Goal: Task Accomplishment & Management: Manage account settings

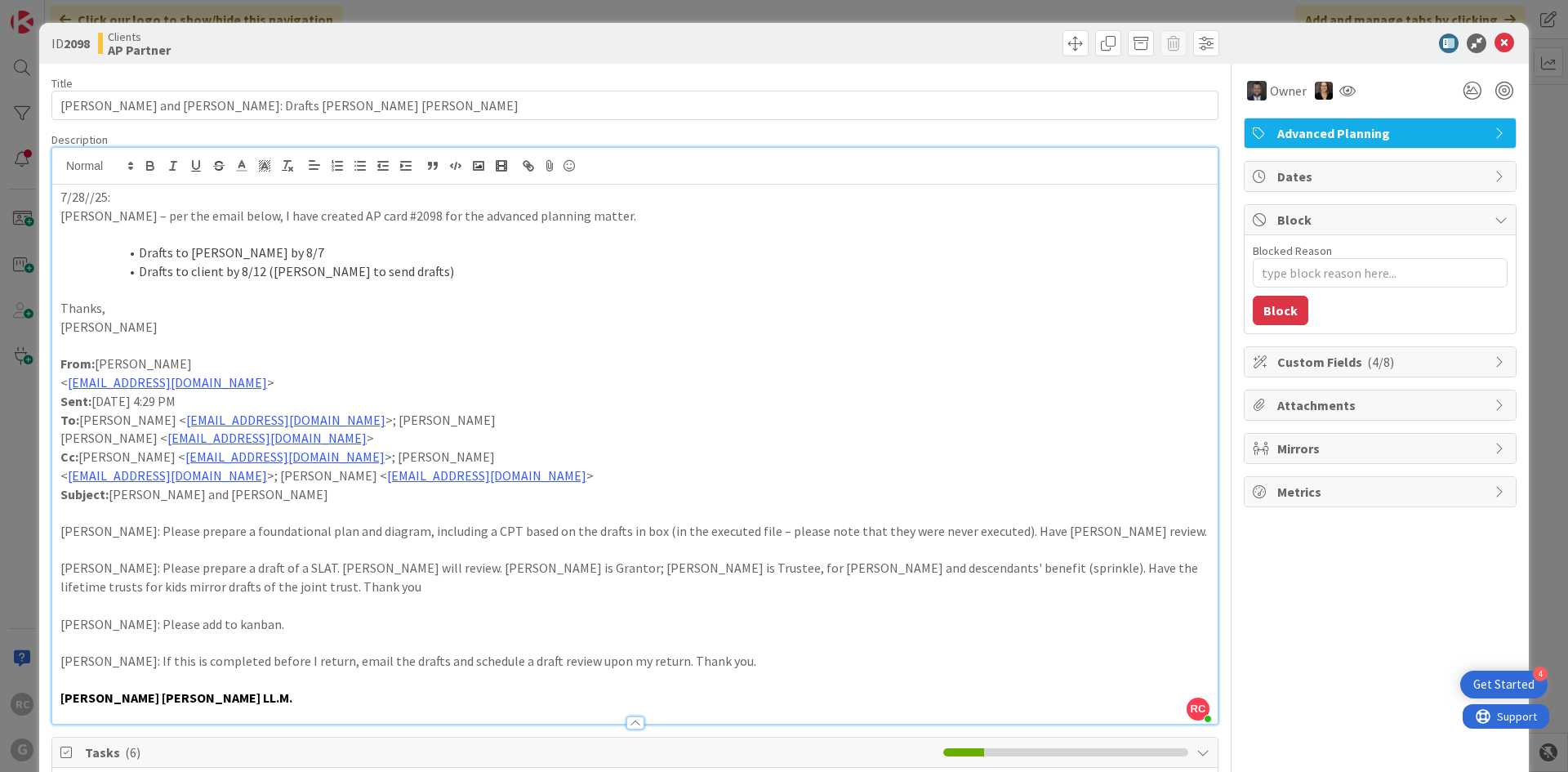
scroll to position [1061, 0]
click at [1498, 41] on icon at bounding box center [1505, 44] width 20 height 20
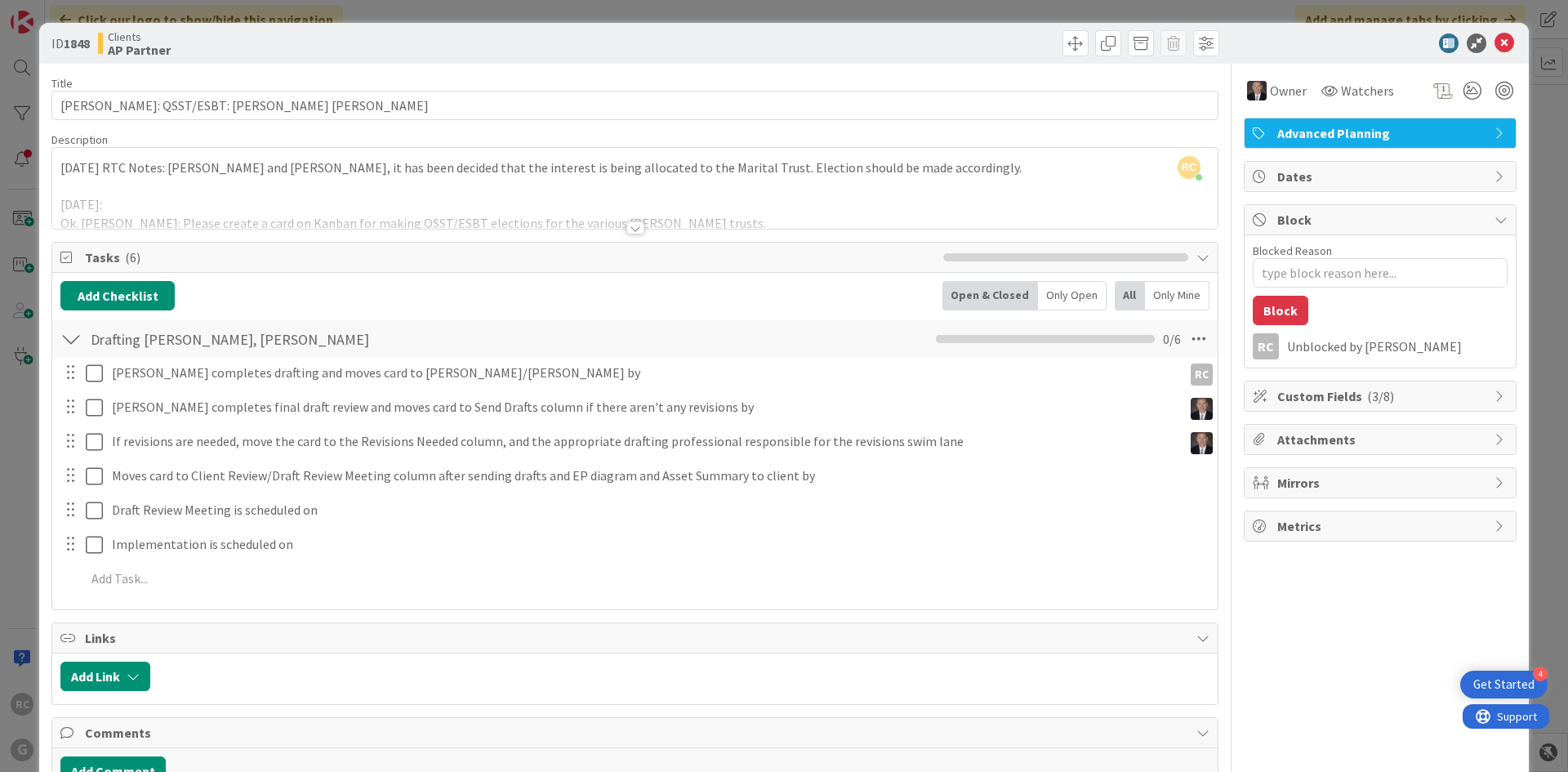
click at [635, 220] on div at bounding box center [635, 208] width 1166 height 42
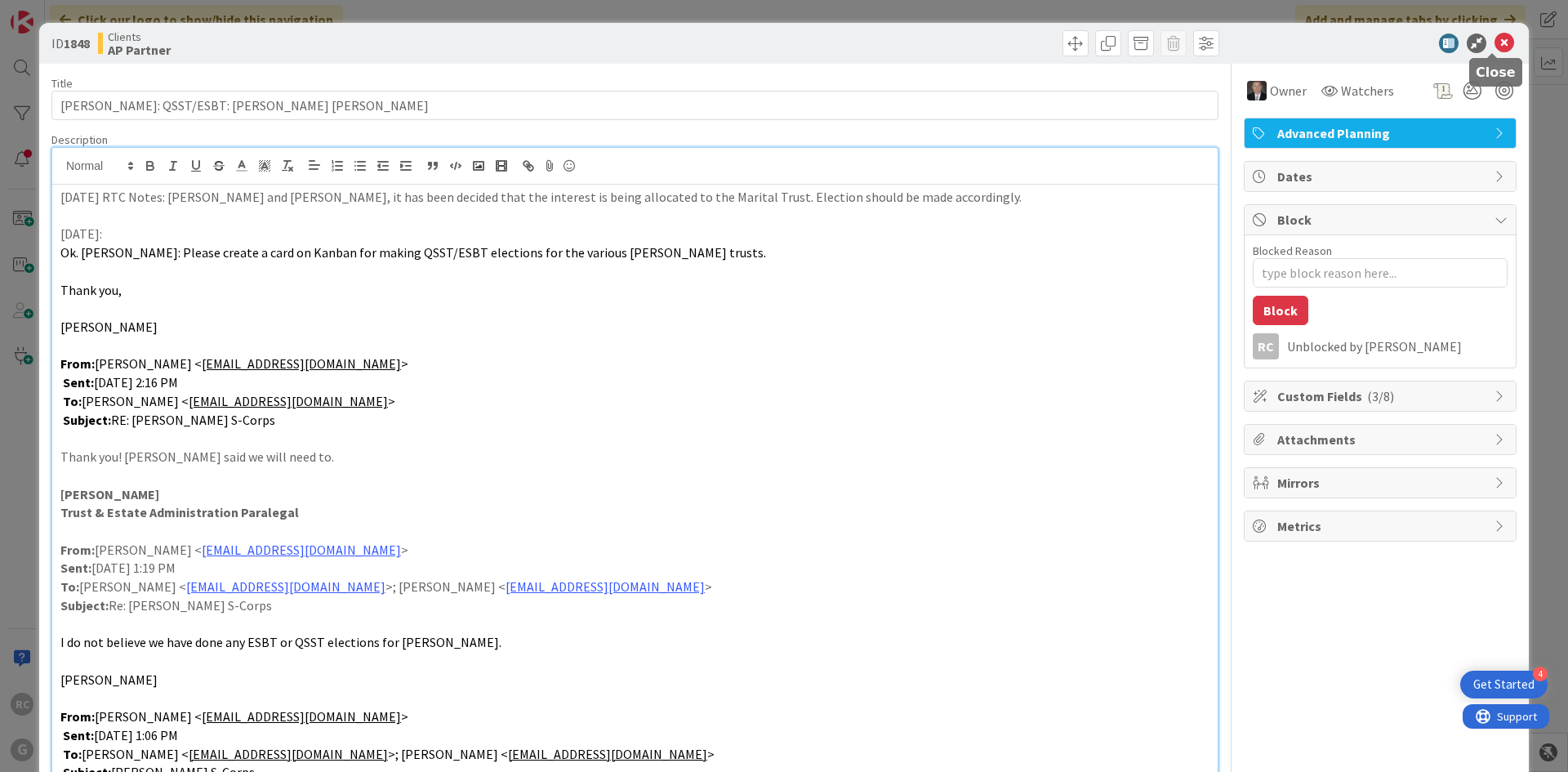
click at [1495, 39] on icon at bounding box center [1505, 44] width 20 height 20
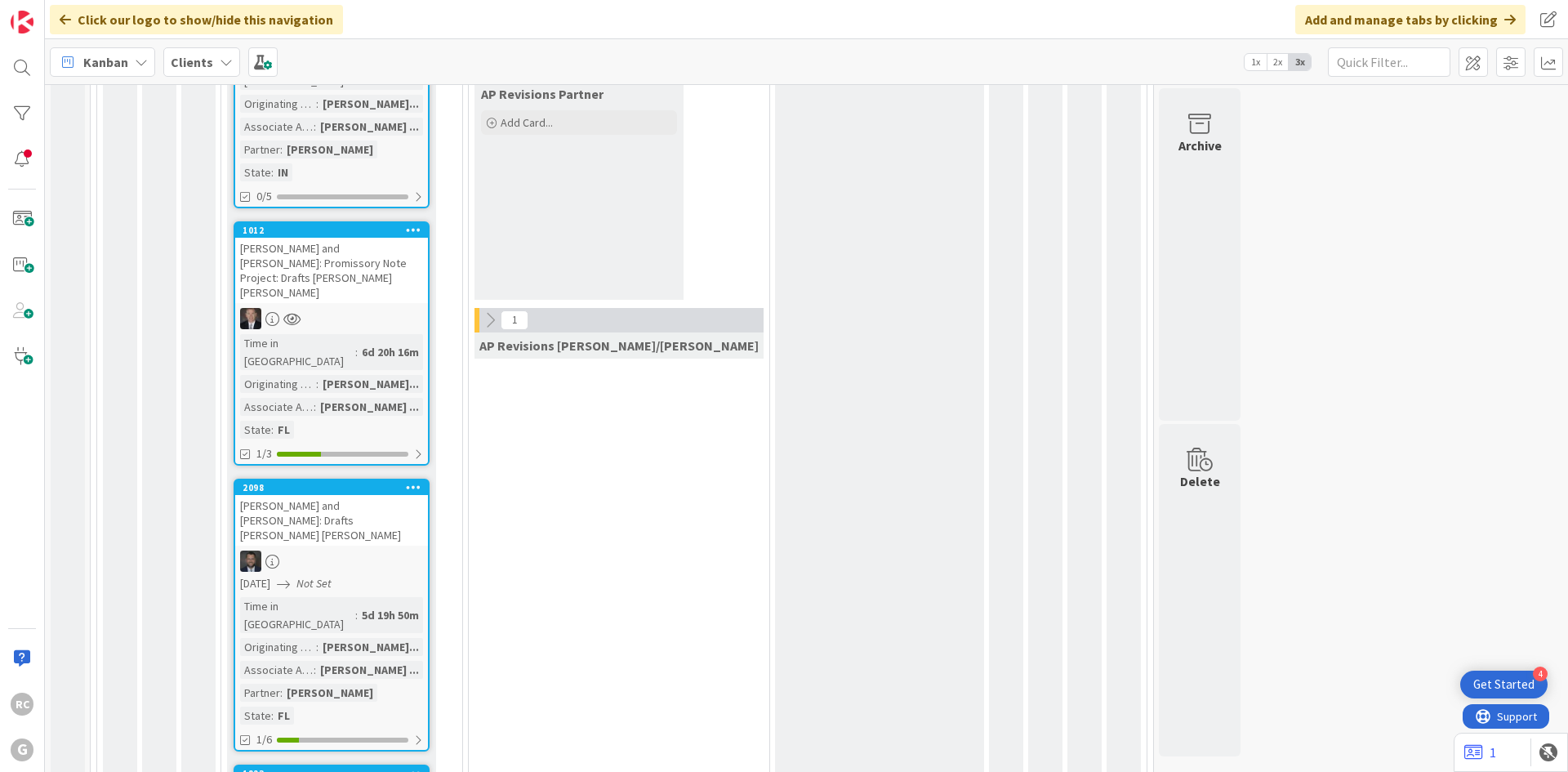
scroll to position [1808, 0]
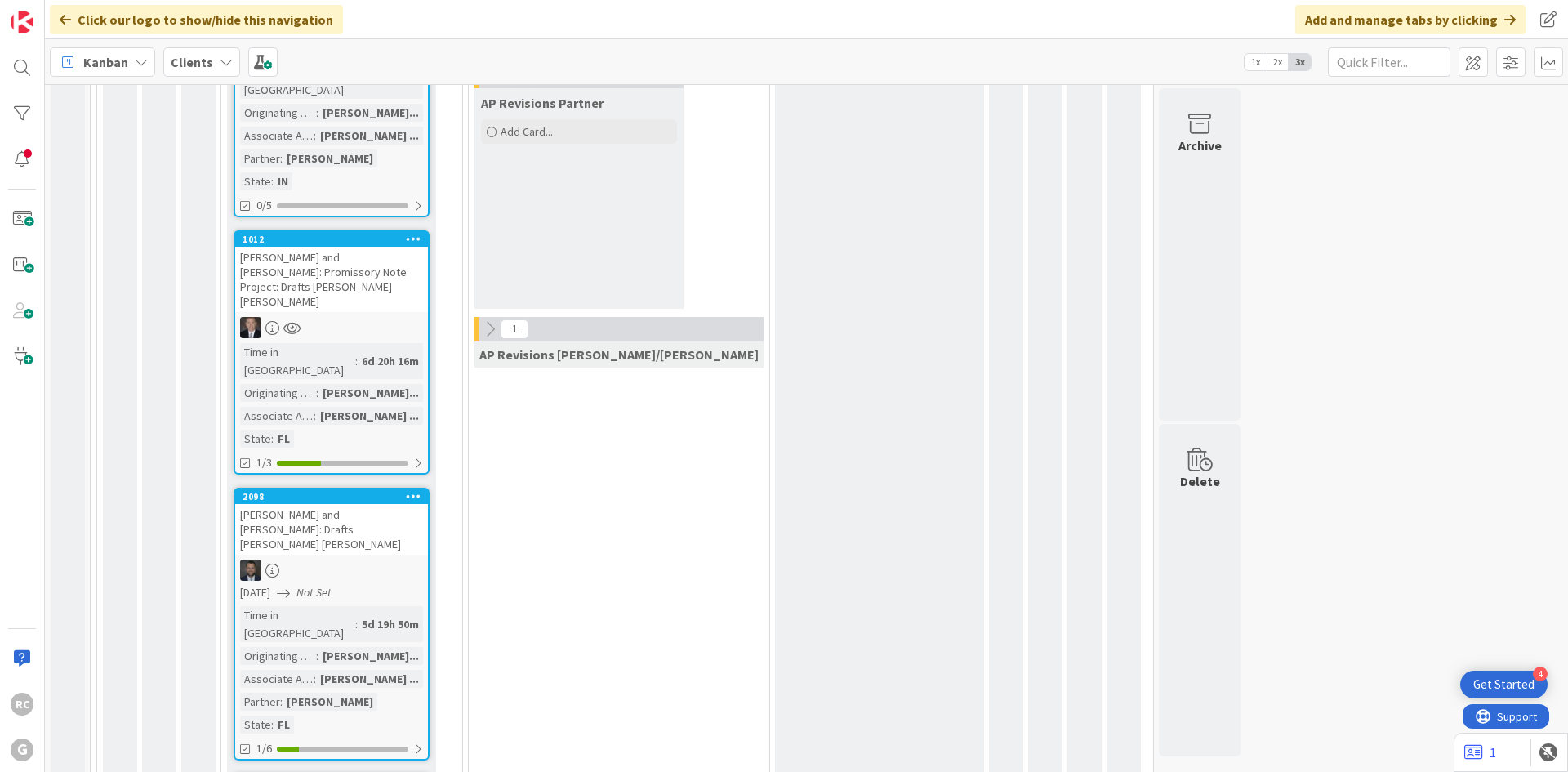
click at [309, 504] on div "[PERSON_NAME] and [PERSON_NAME]: Drafts [PERSON_NAME] [PERSON_NAME]" at bounding box center [332, 529] width 193 height 51
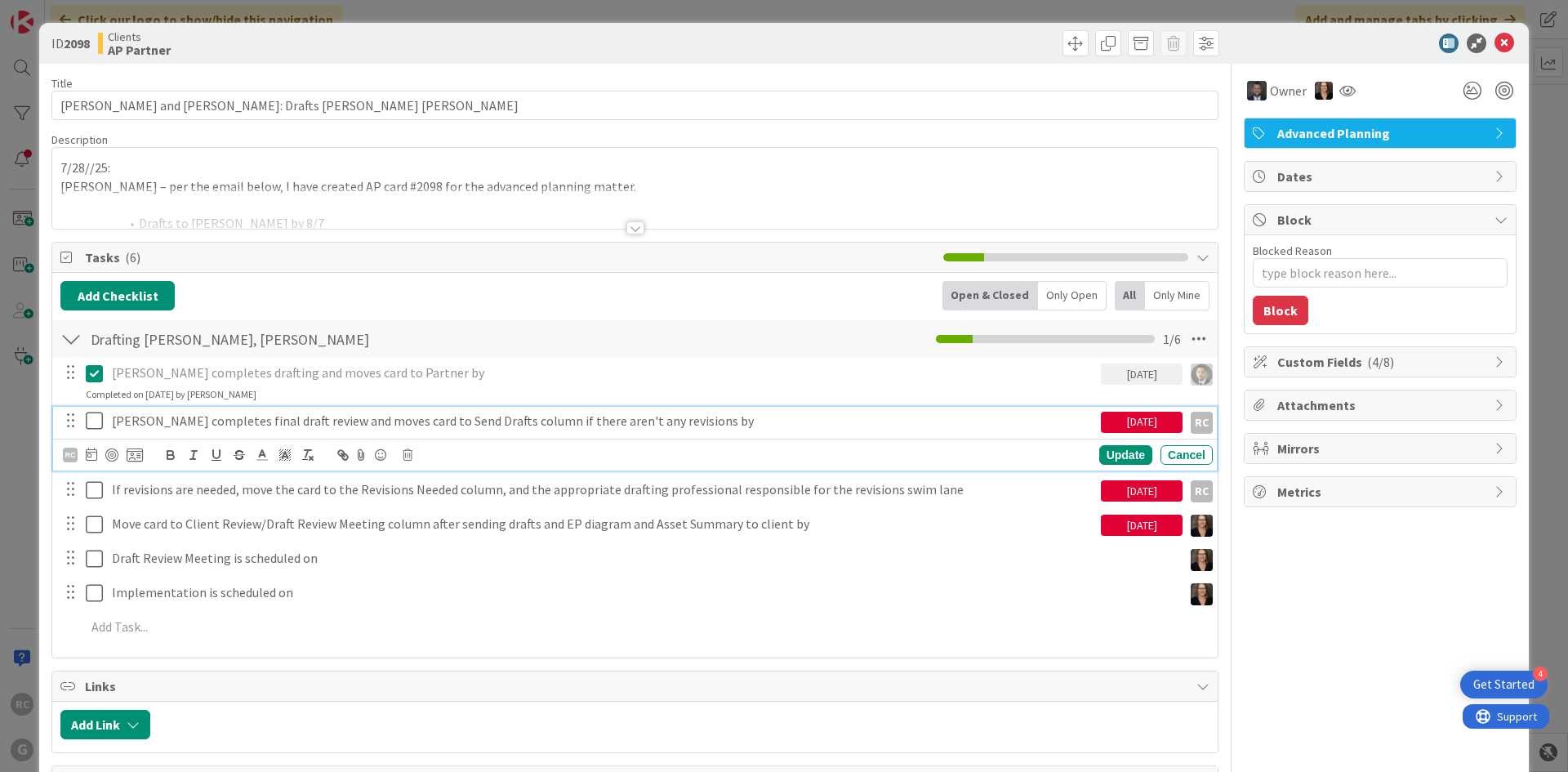
click at [93, 416] on icon at bounding box center [98, 420] width 25 height 20
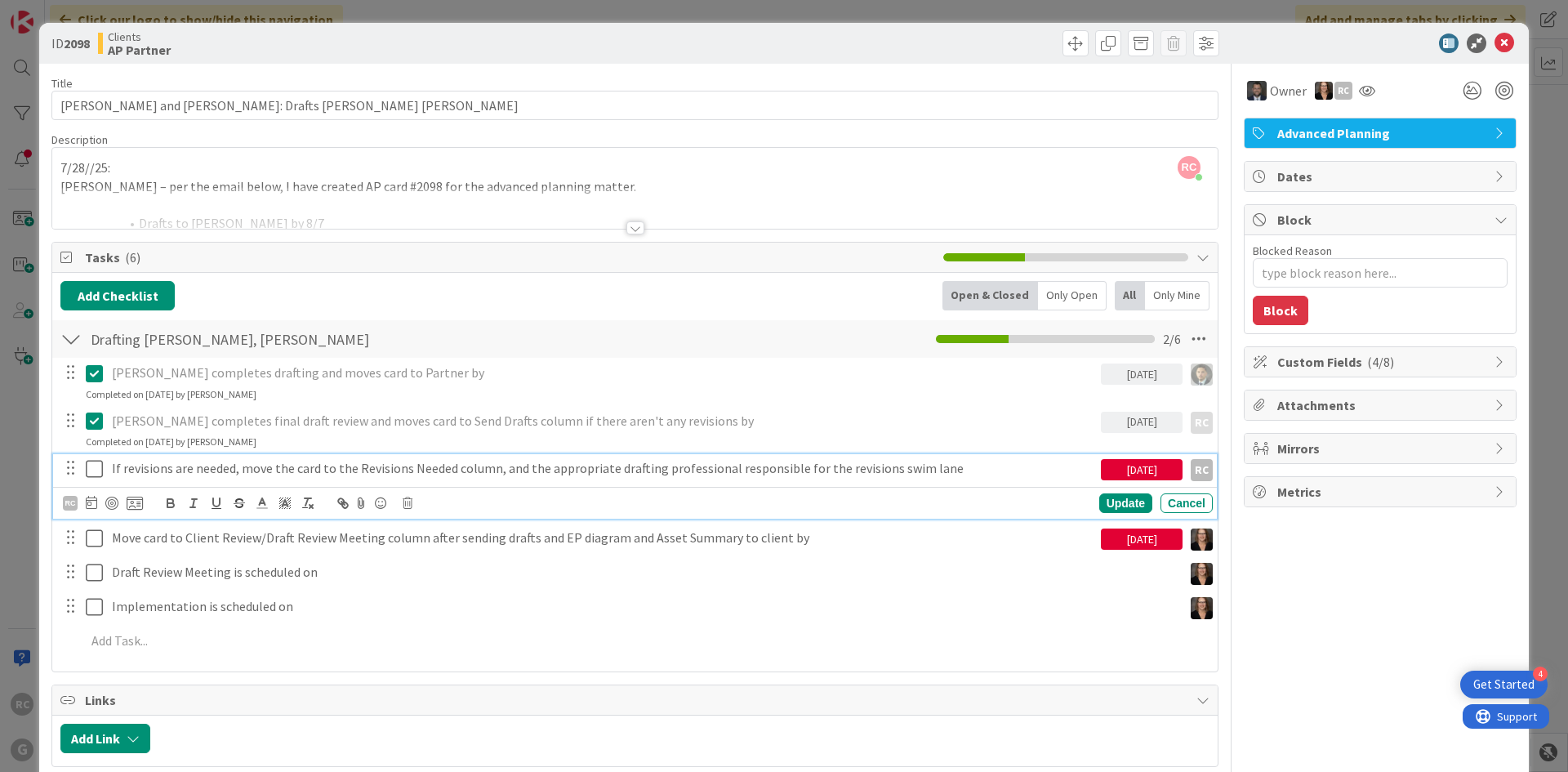
drag, startPoint x: 186, startPoint y: 466, endPoint x: 174, endPoint y: 482, distance: 20.0
click at [185, 490] on div "If revisions are needed, move the card to the Revisions Needed column, and the …" at bounding box center [635, 486] width 1165 height 65
click at [411, 503] on icon at bounding box center [407, 502] width 10 height 11
click at [430, 565] on div "Delete" at bounding box center [449, 573] width 61 height 30
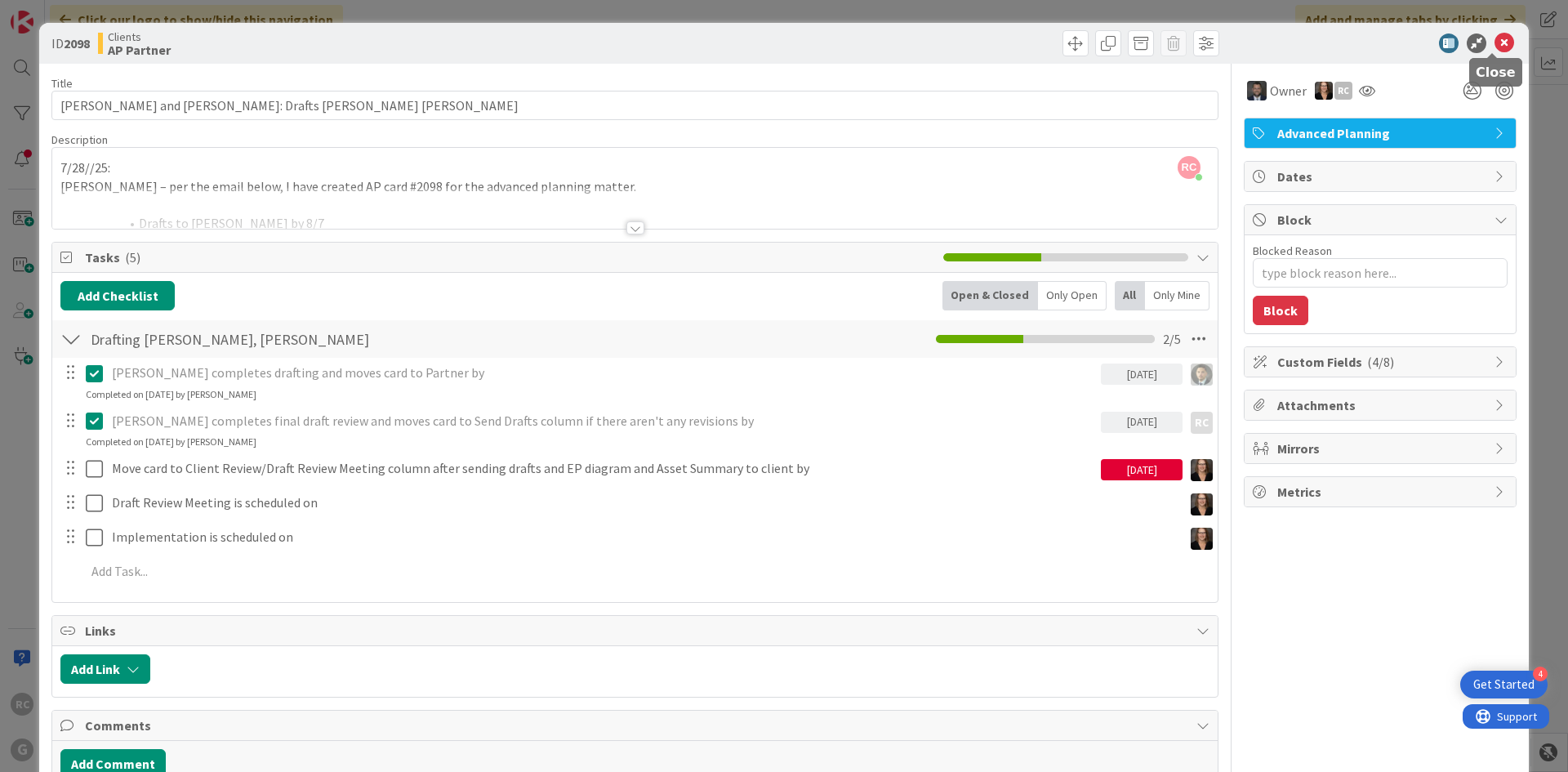
click at [1495, 43] on icon at bounding box center [1505, 44] width 20 height 20
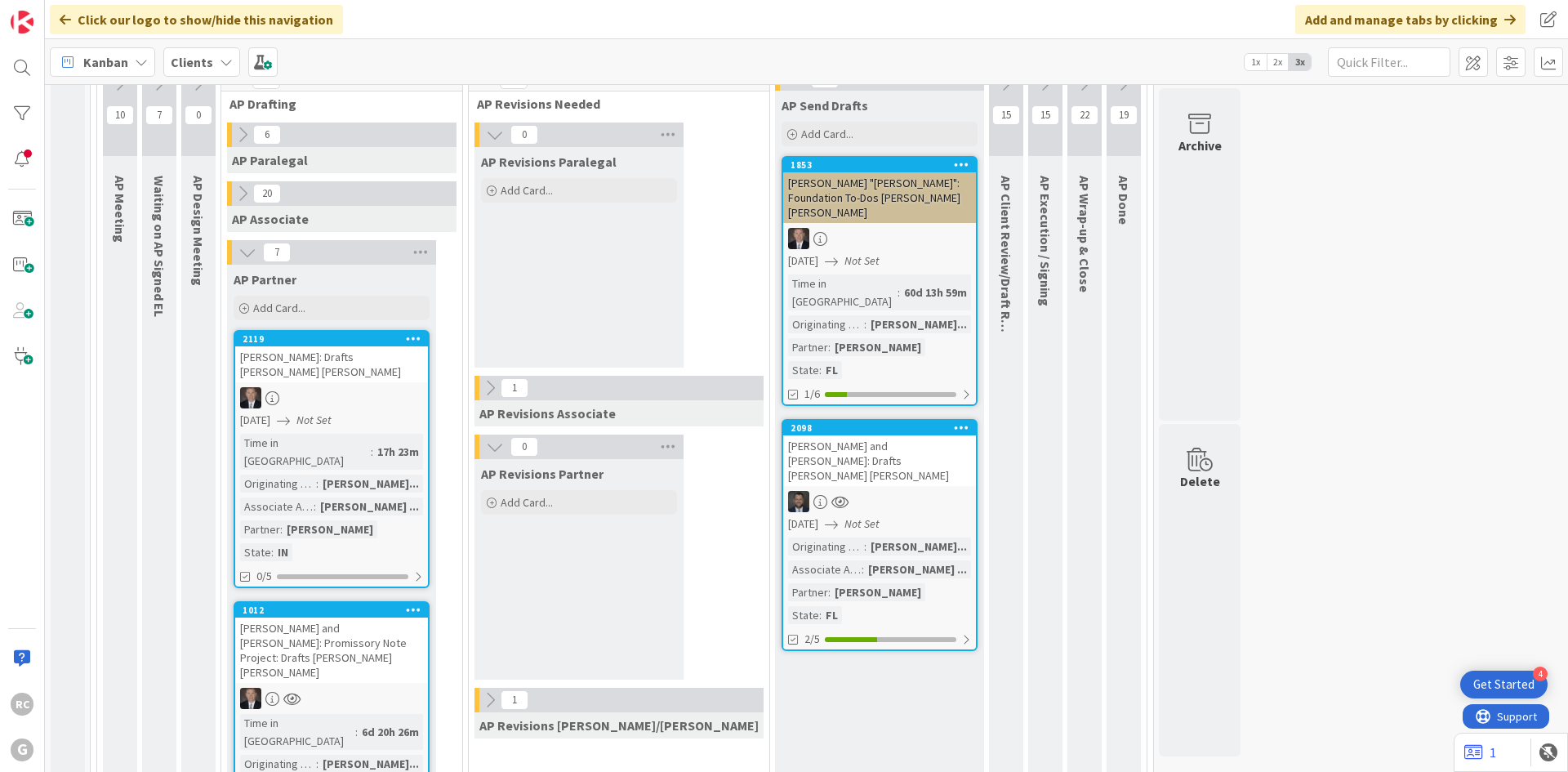
scroll to position [1426, 0]
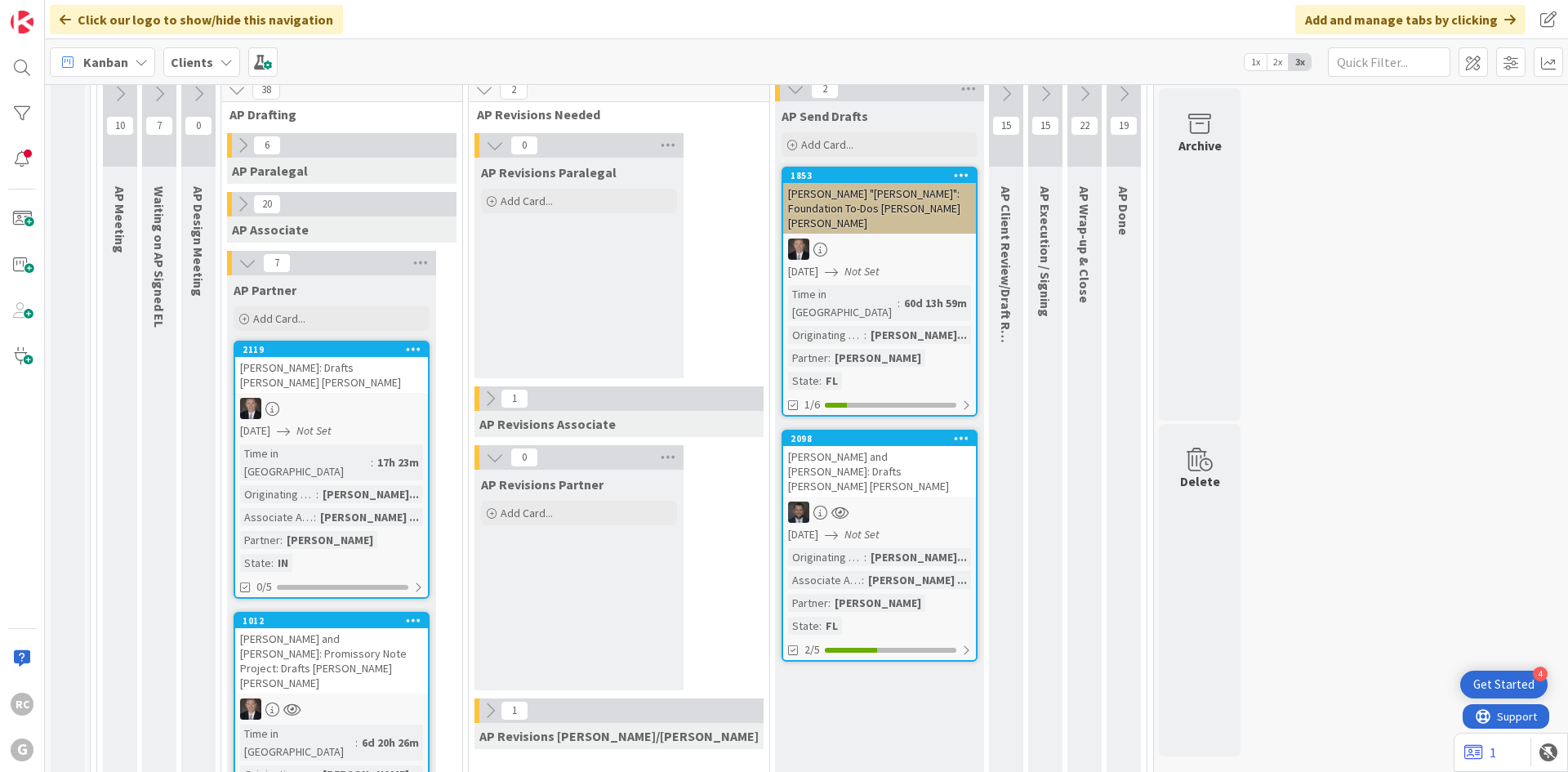
click at [324, 344] on div "2119" at bounding box center [336, 349] width 185 height 11
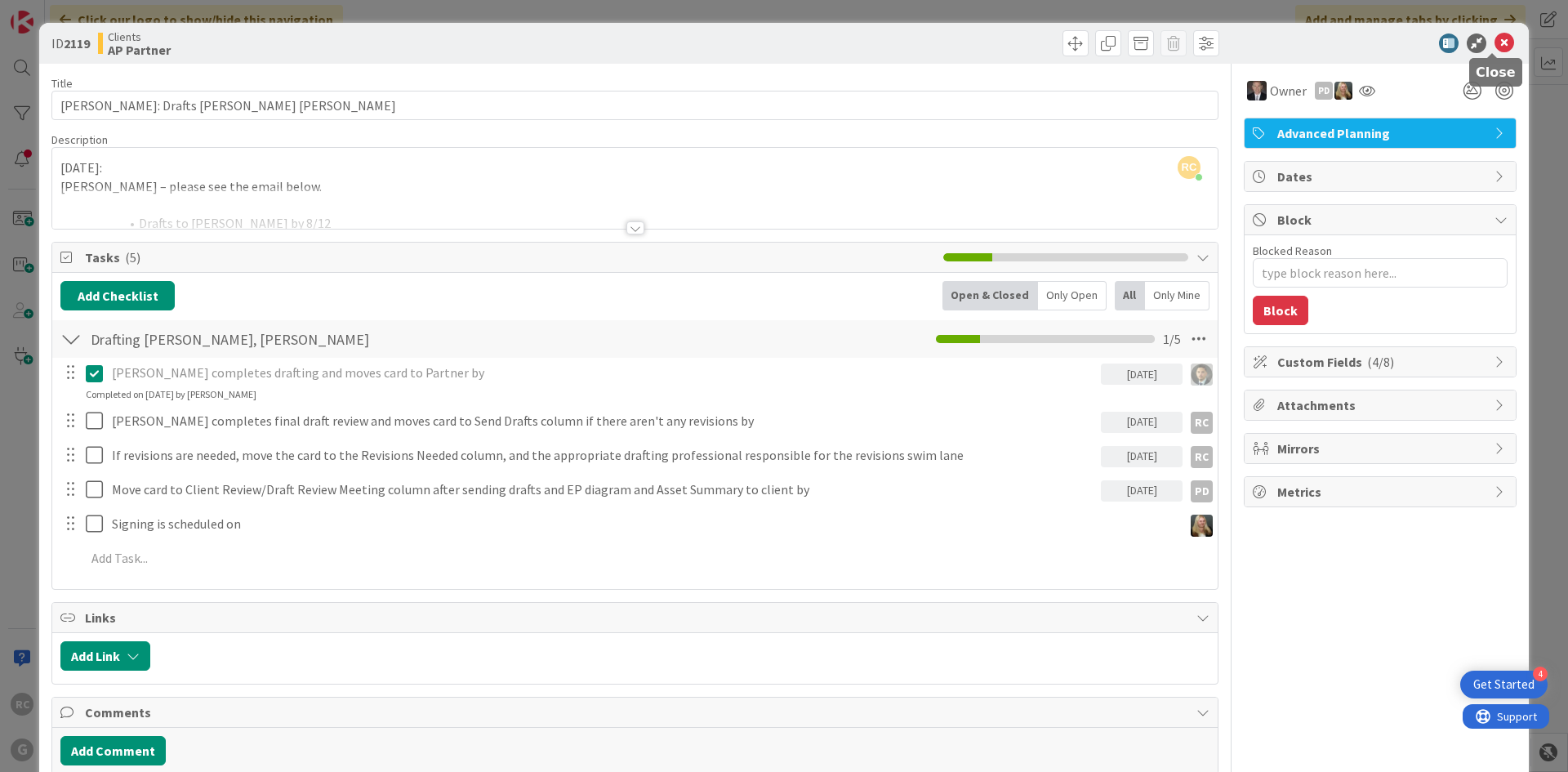
click at [1496, 45] on icon at bounding box center [1505, 44] width 20 height 20
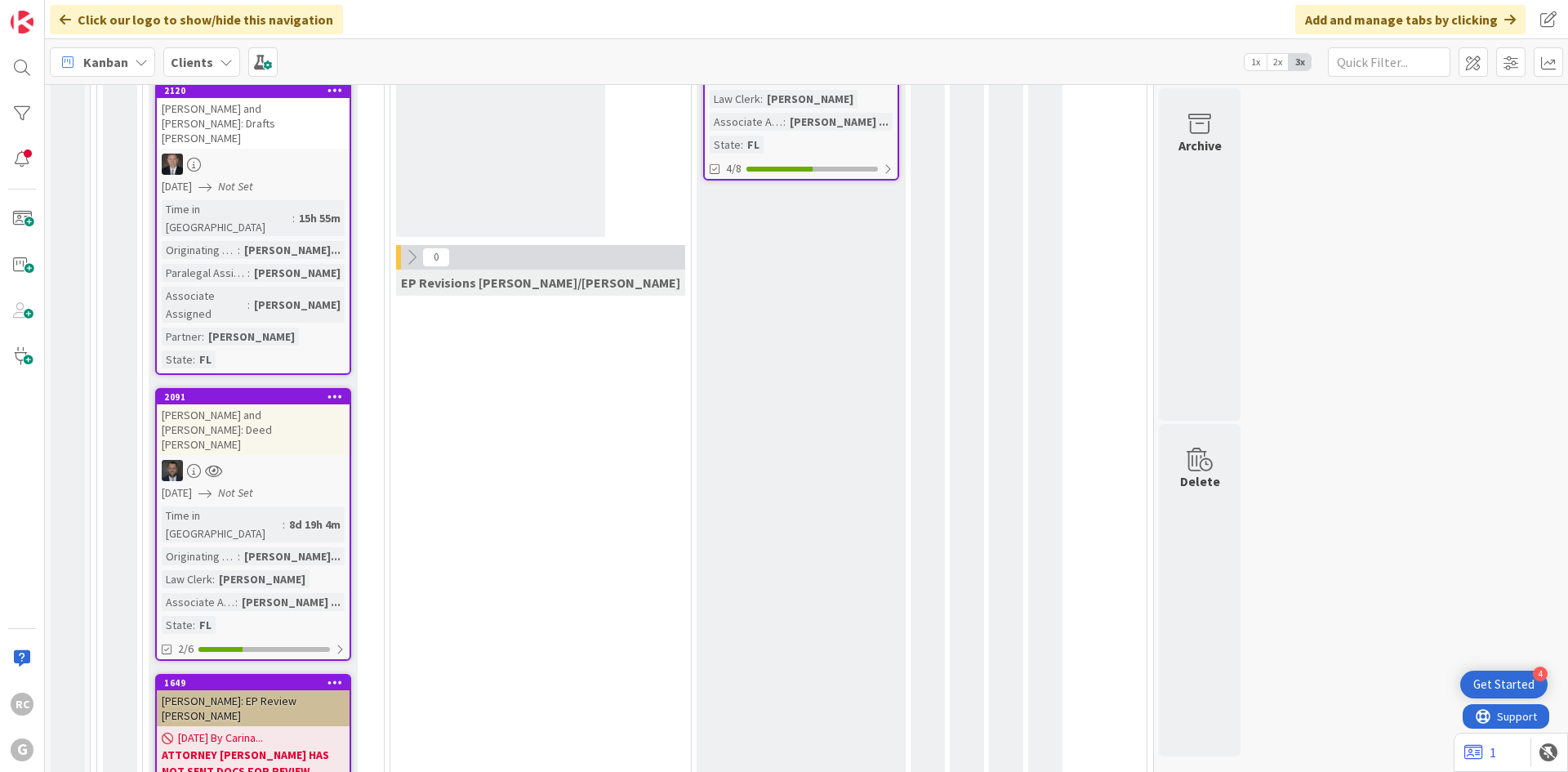
scroll to position [113, 0]
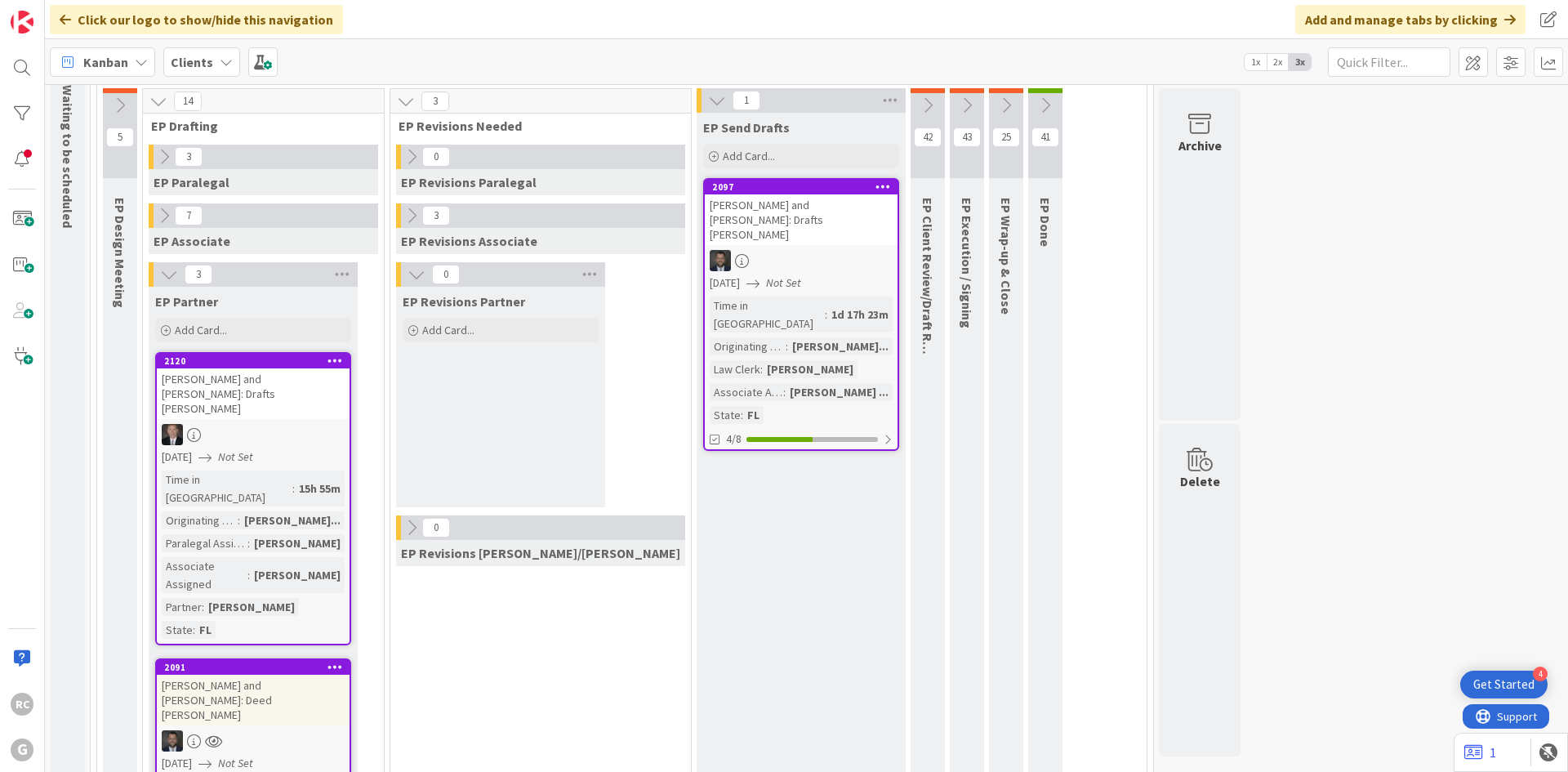
click at [234, 384] on div "[PERSON_NAME] and [PERSON_NAME]: Drafts [PERSON_NAME]" at bounding box center [253, 393] width 193 height 51
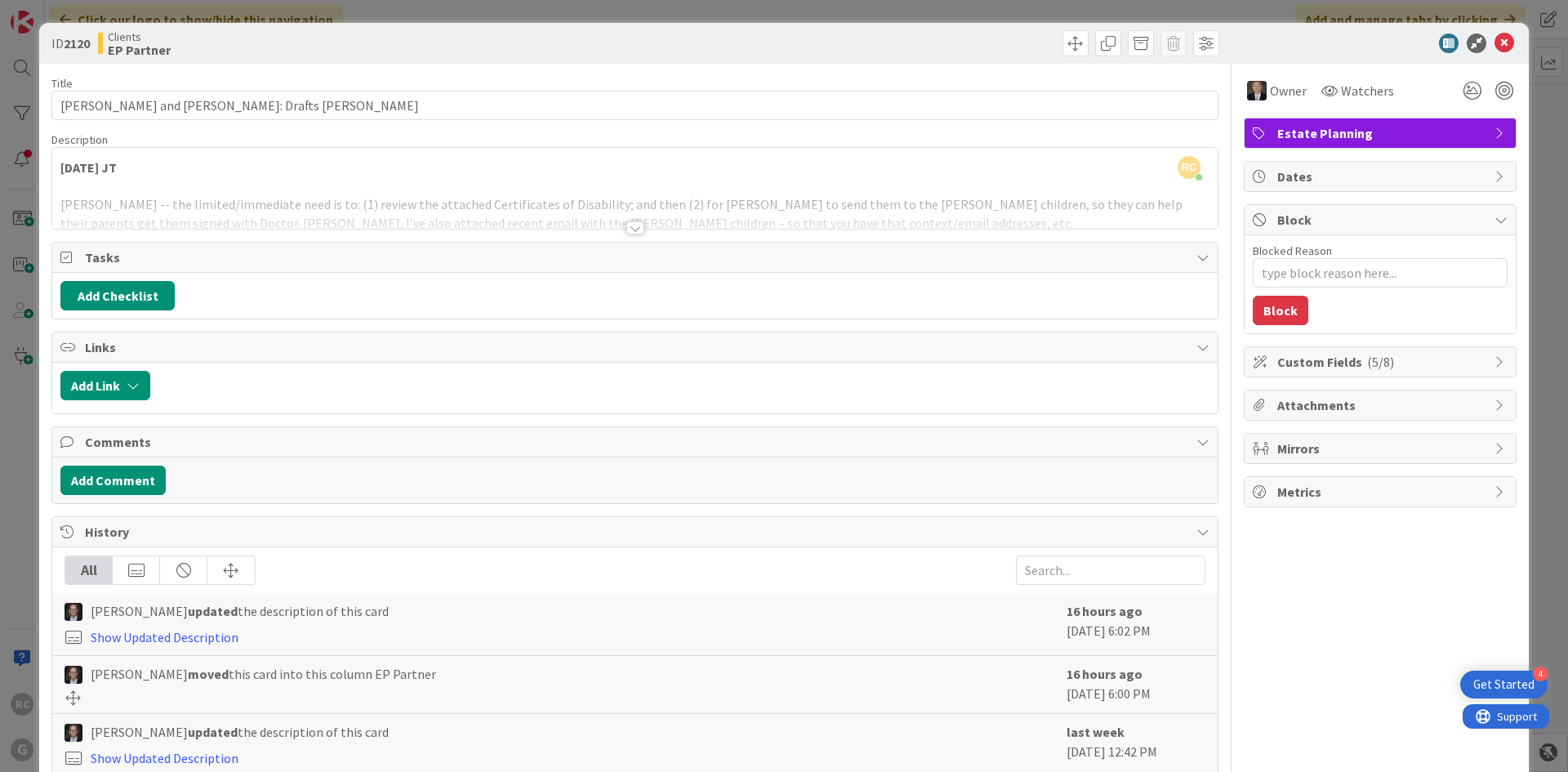
click at [627, 226] on div at bounding box center [636, 227] width 18 height 13
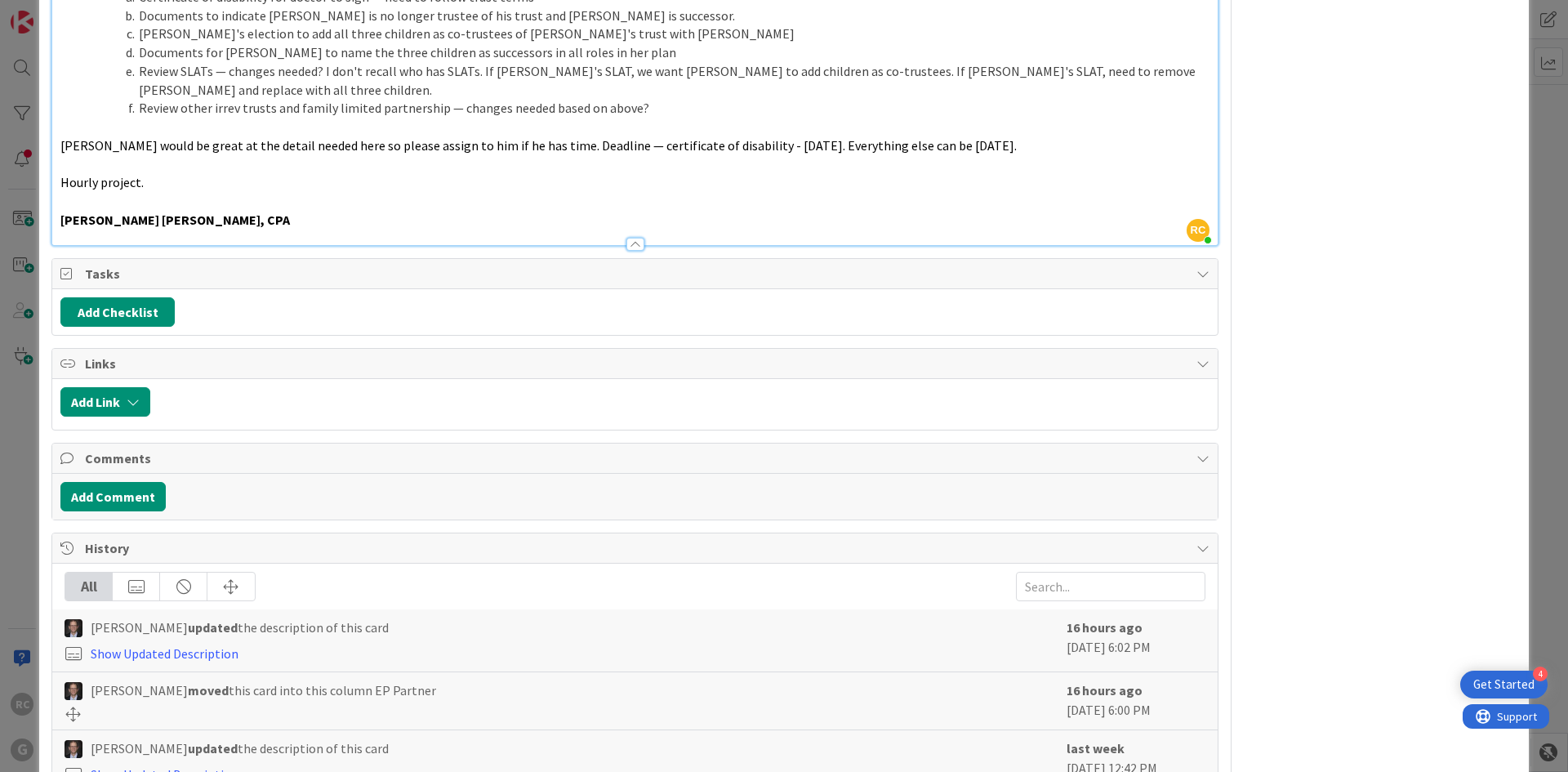
scroll to position [2180, 0]
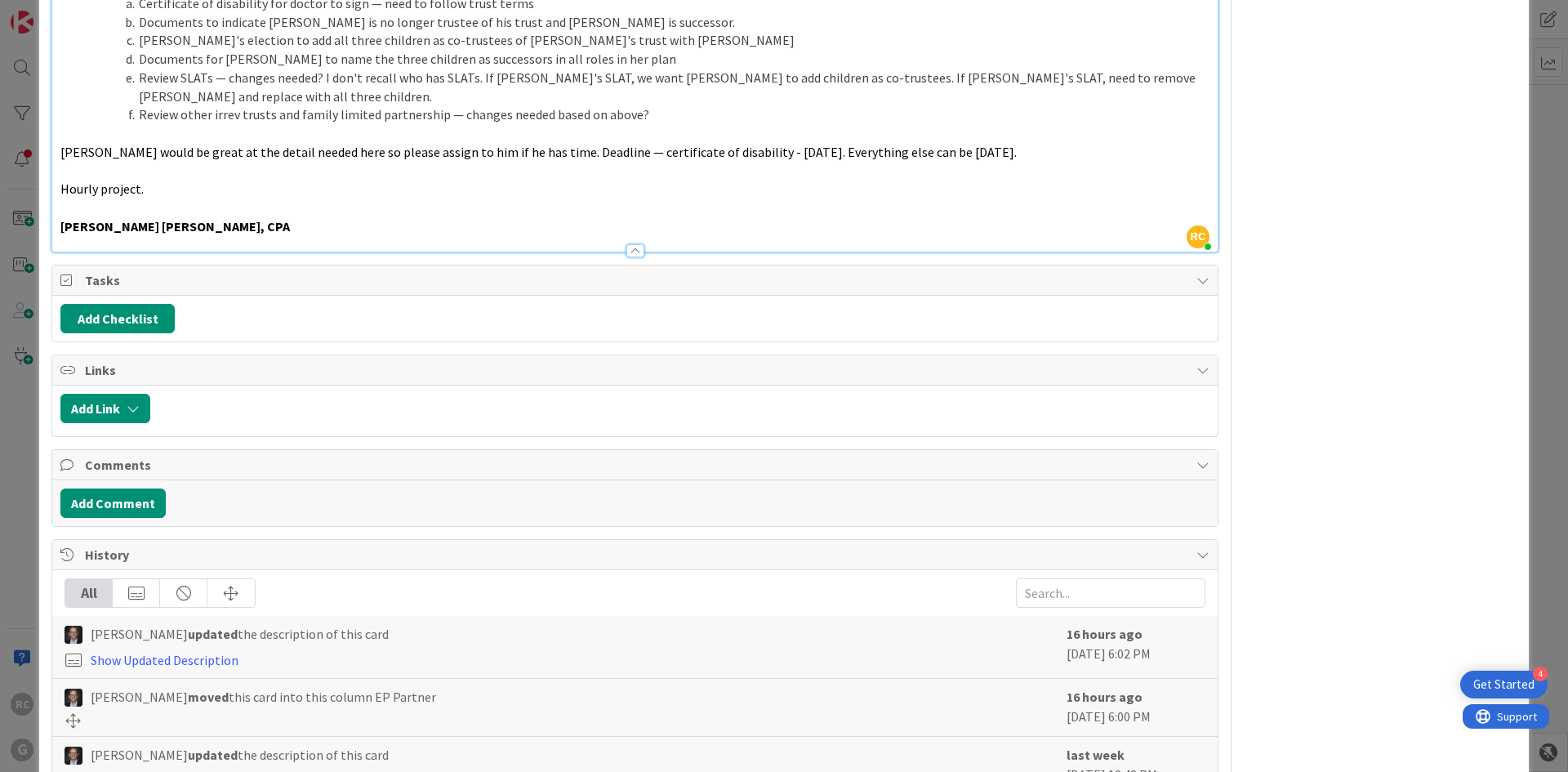
click at [257, 270] on span "Tasks" at bounding box center [637, 280] width 1104 height 20
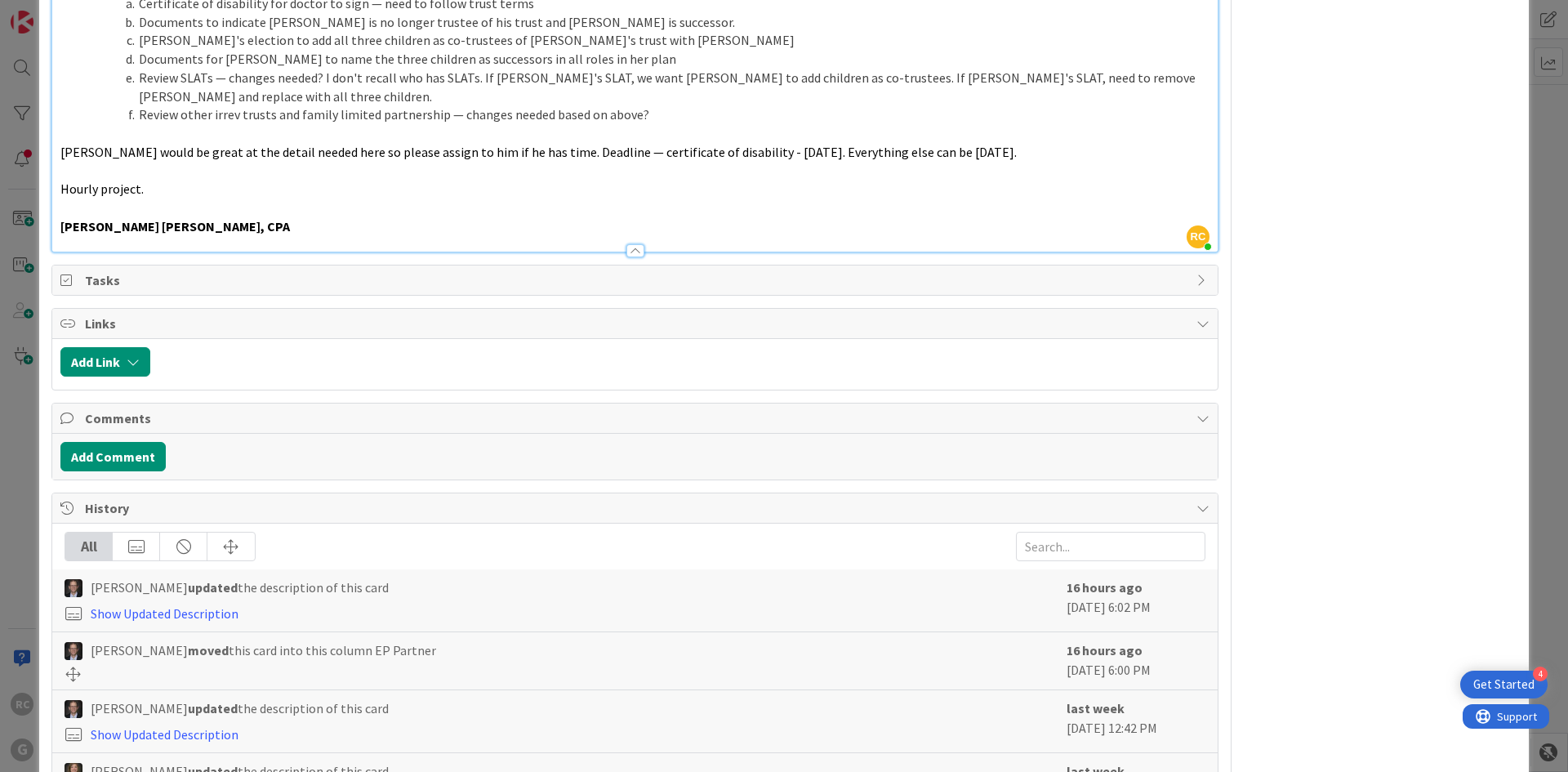
click at [1193, 270] on div "Tasks" at bounding box center [635, 281] width 1166 height 30
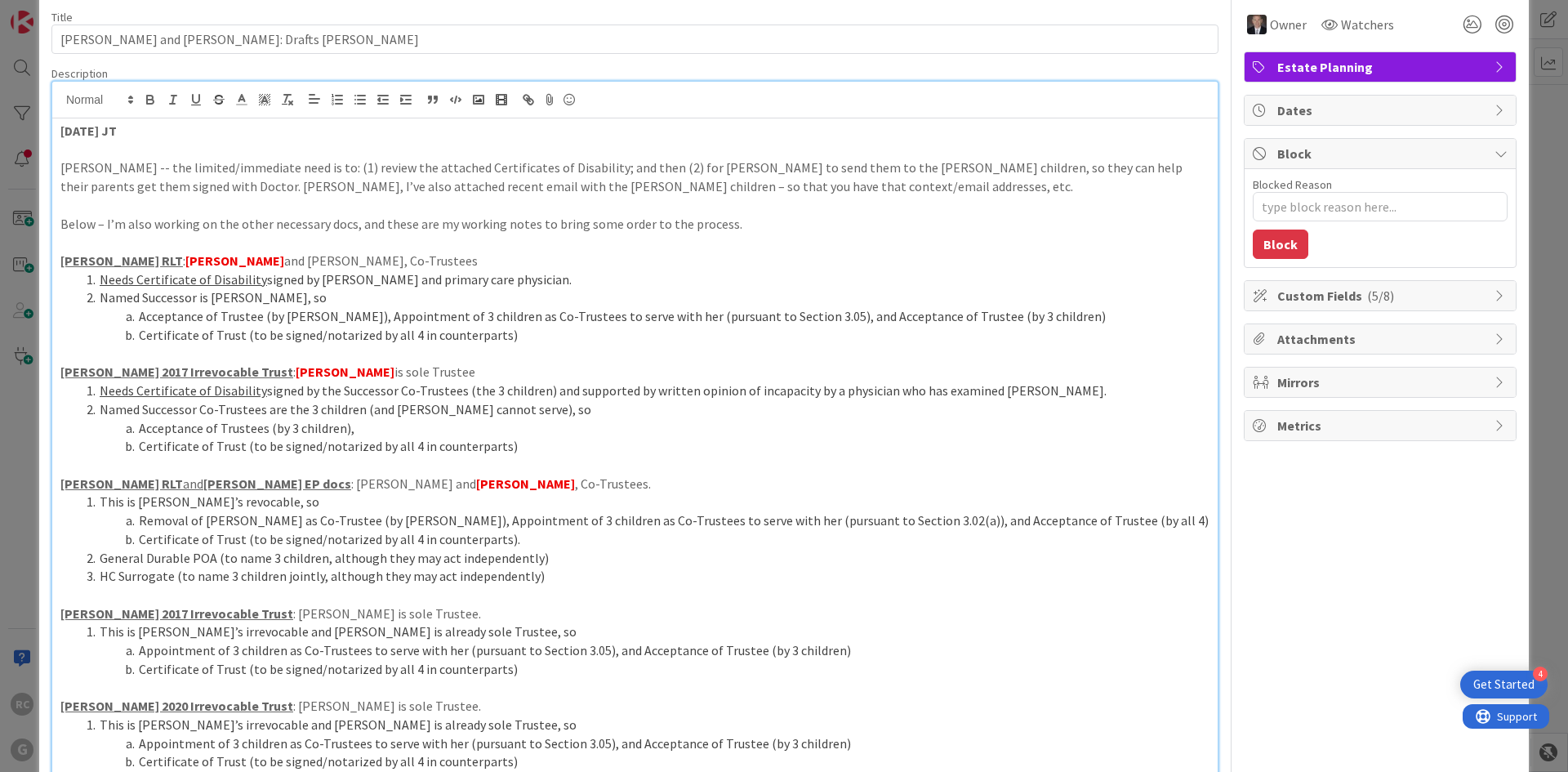
scroll to position [0, 0]
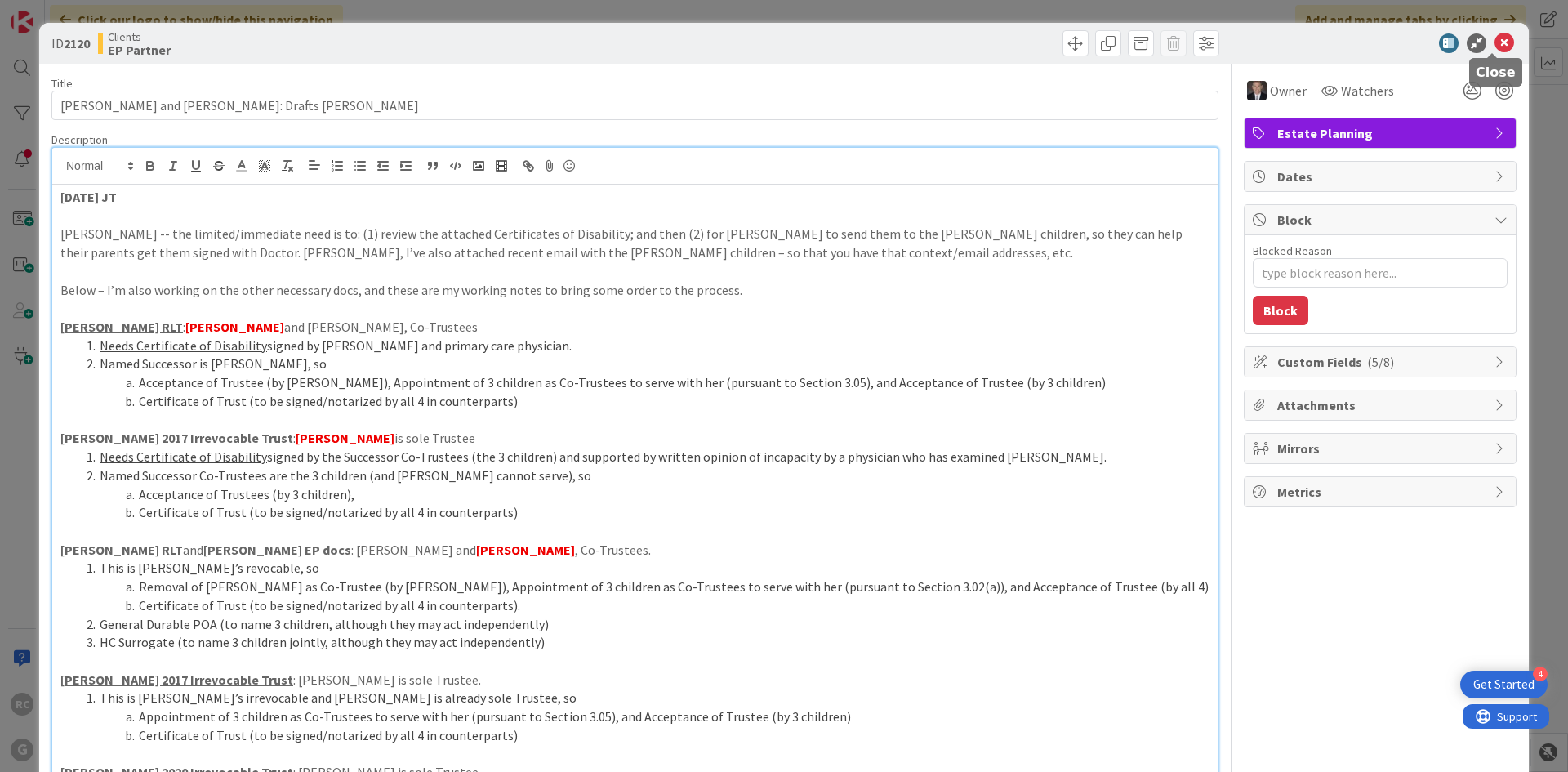
click at [1495, 40] on icon at bounding box center [1505, 44] width 20 height 20
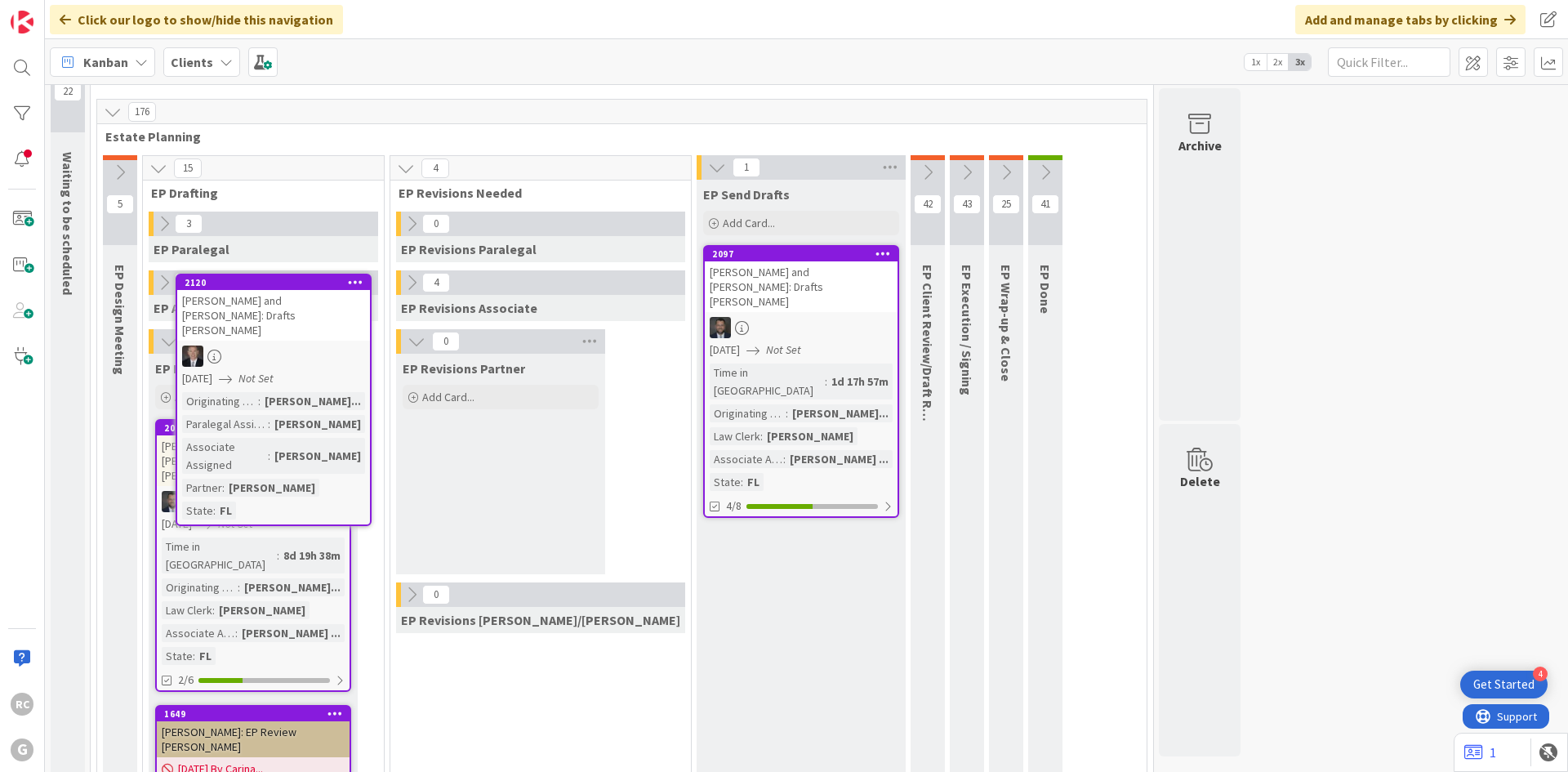
scroll to position [42, 0]
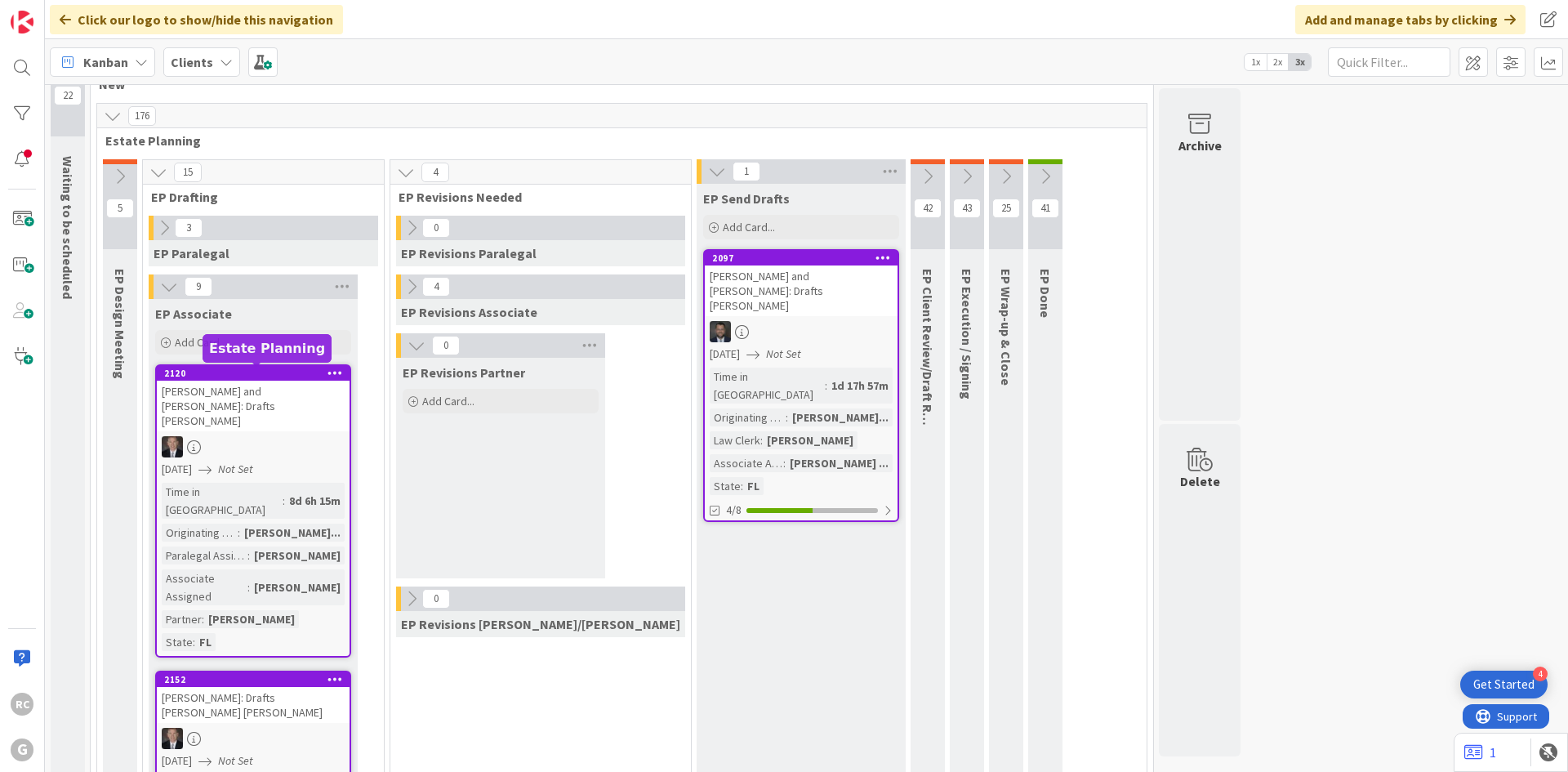
click at [218, 379] on div "2120" at bounding box center [253, 373] width 193 height 15
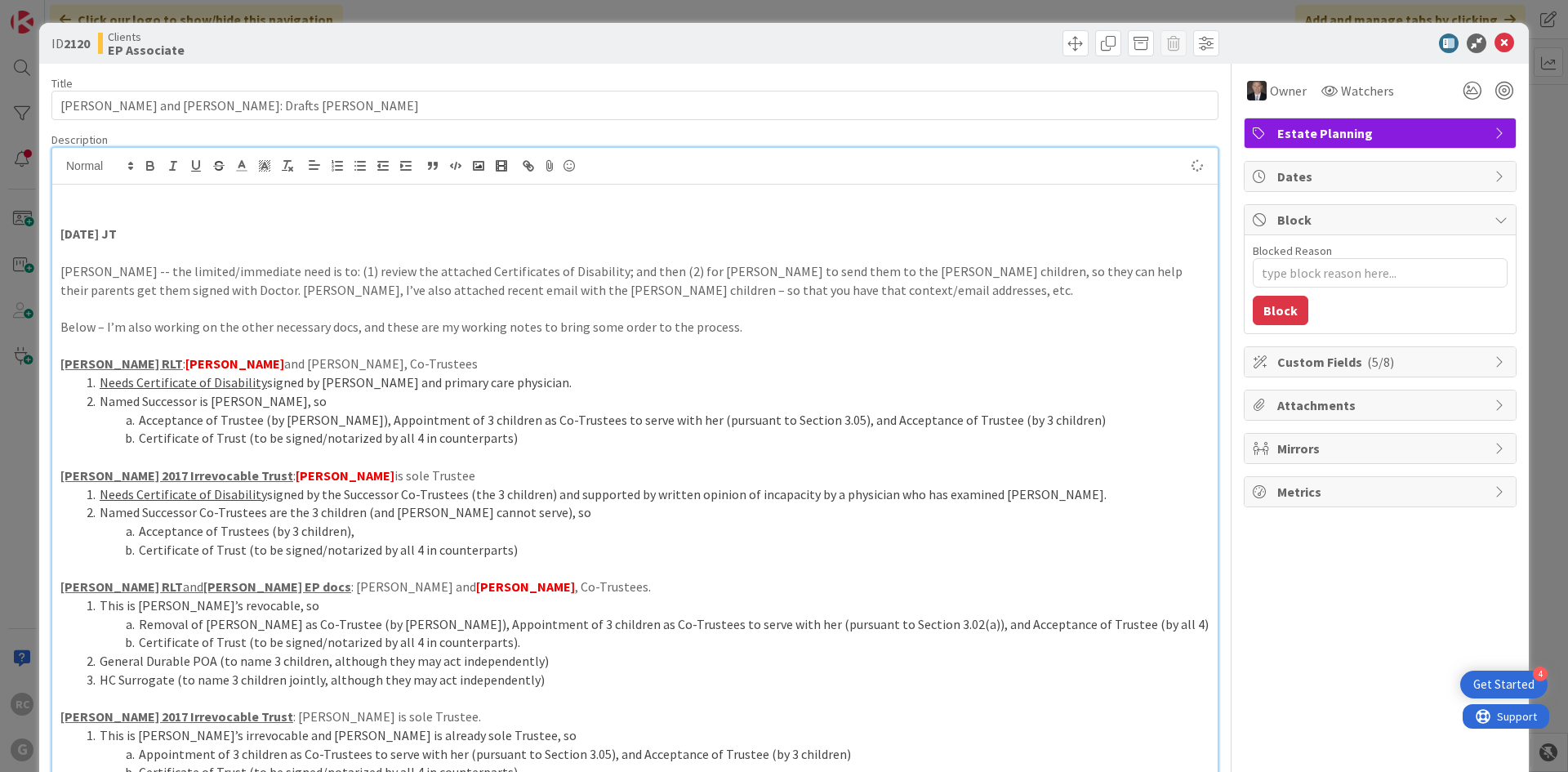
type textarea "x"
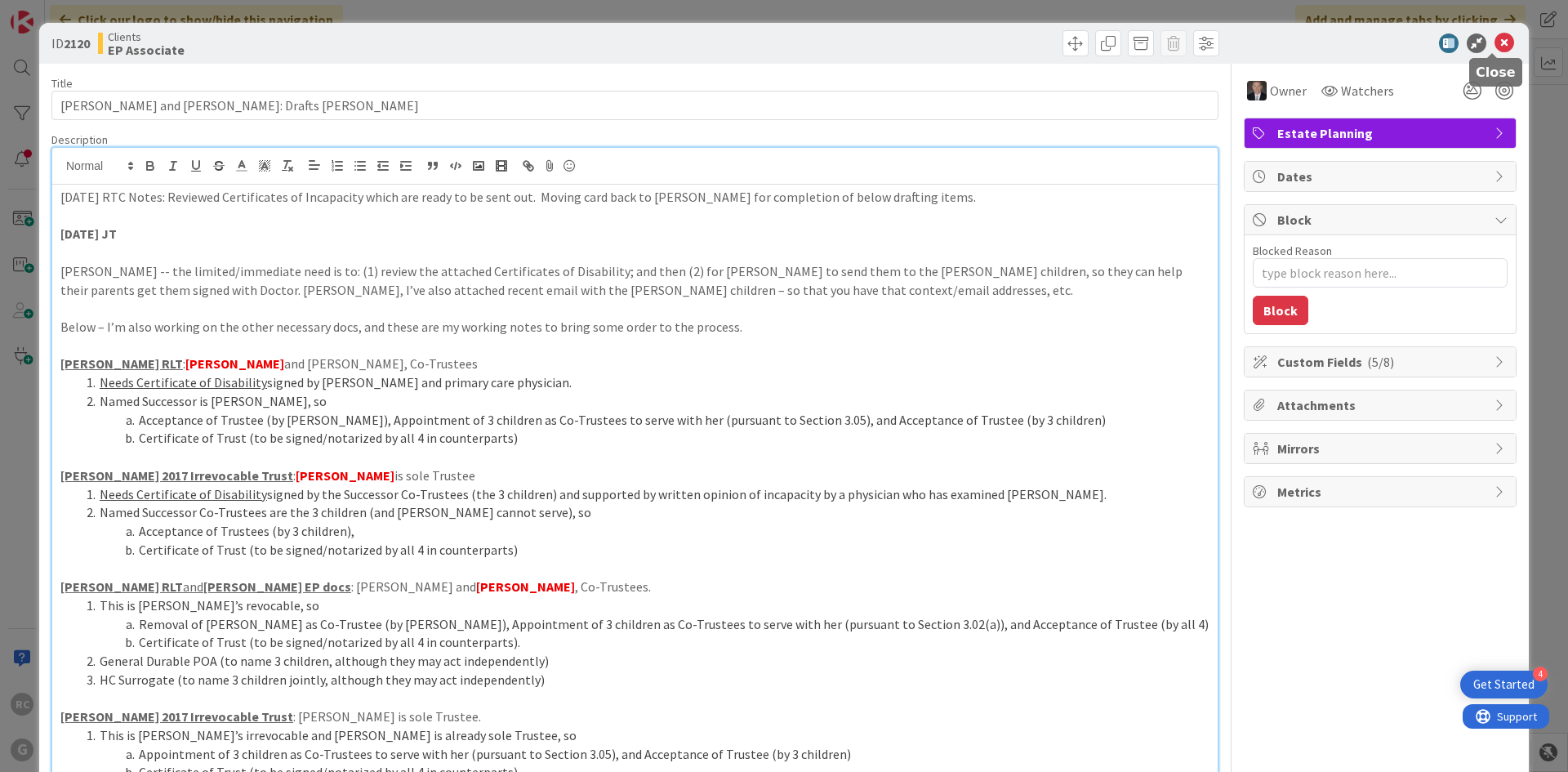
click at [1496, 41] on icon at bounding box center [1505, 44] width 20 height 20
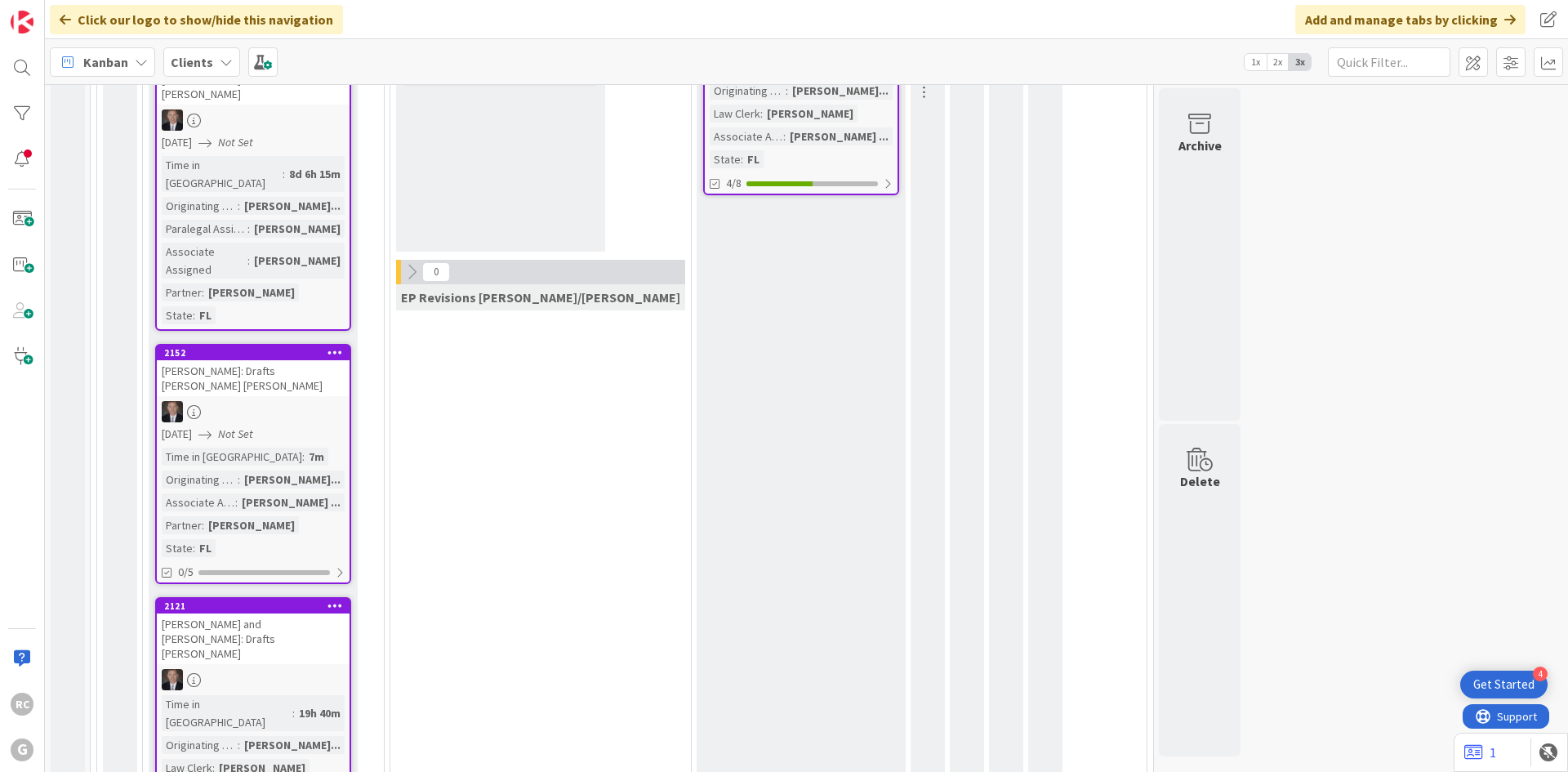
scroll to position [42, 0]
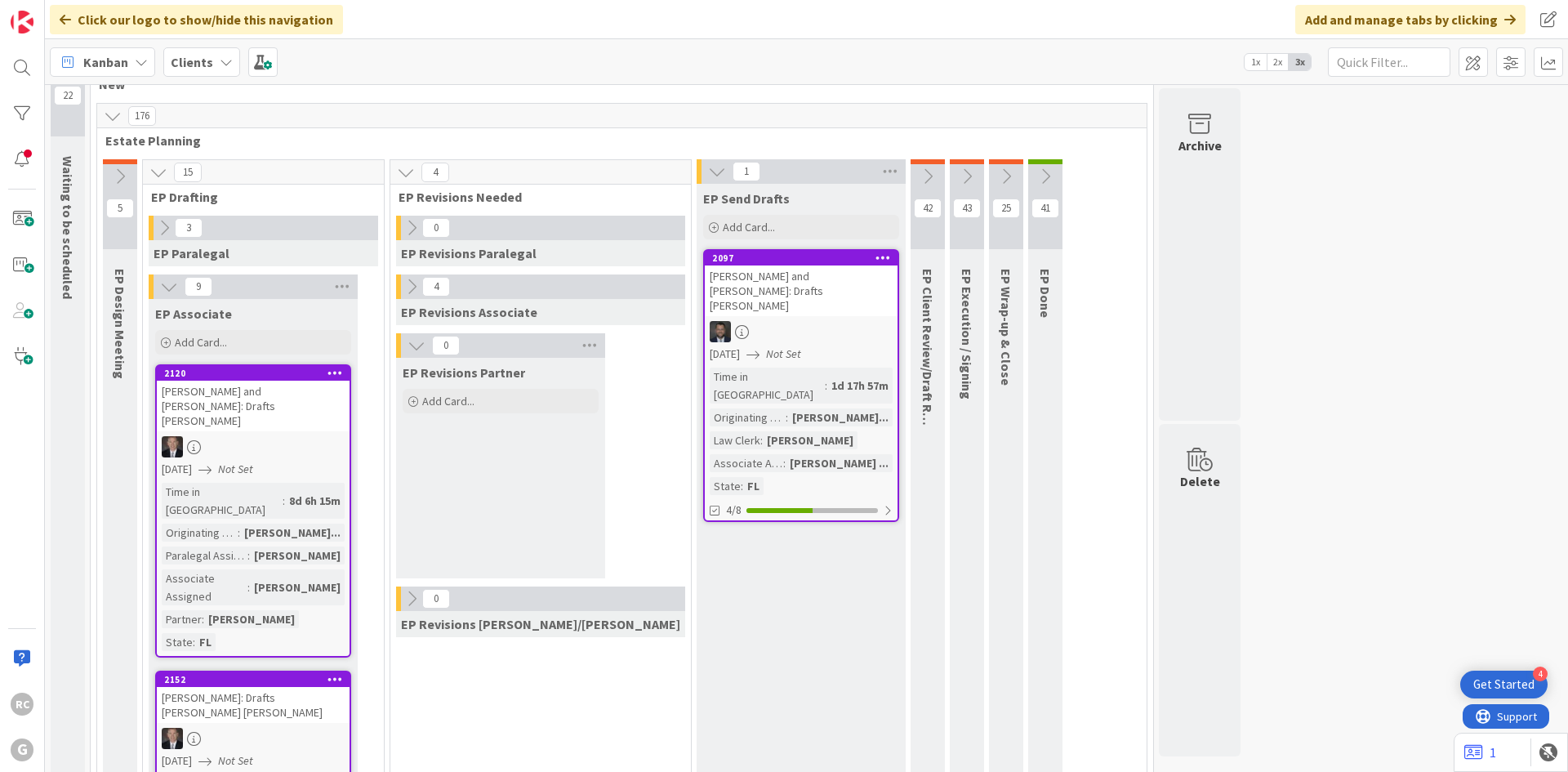
click at [162, 288] on icon at bounding box center [169, 287] width 18 height 18
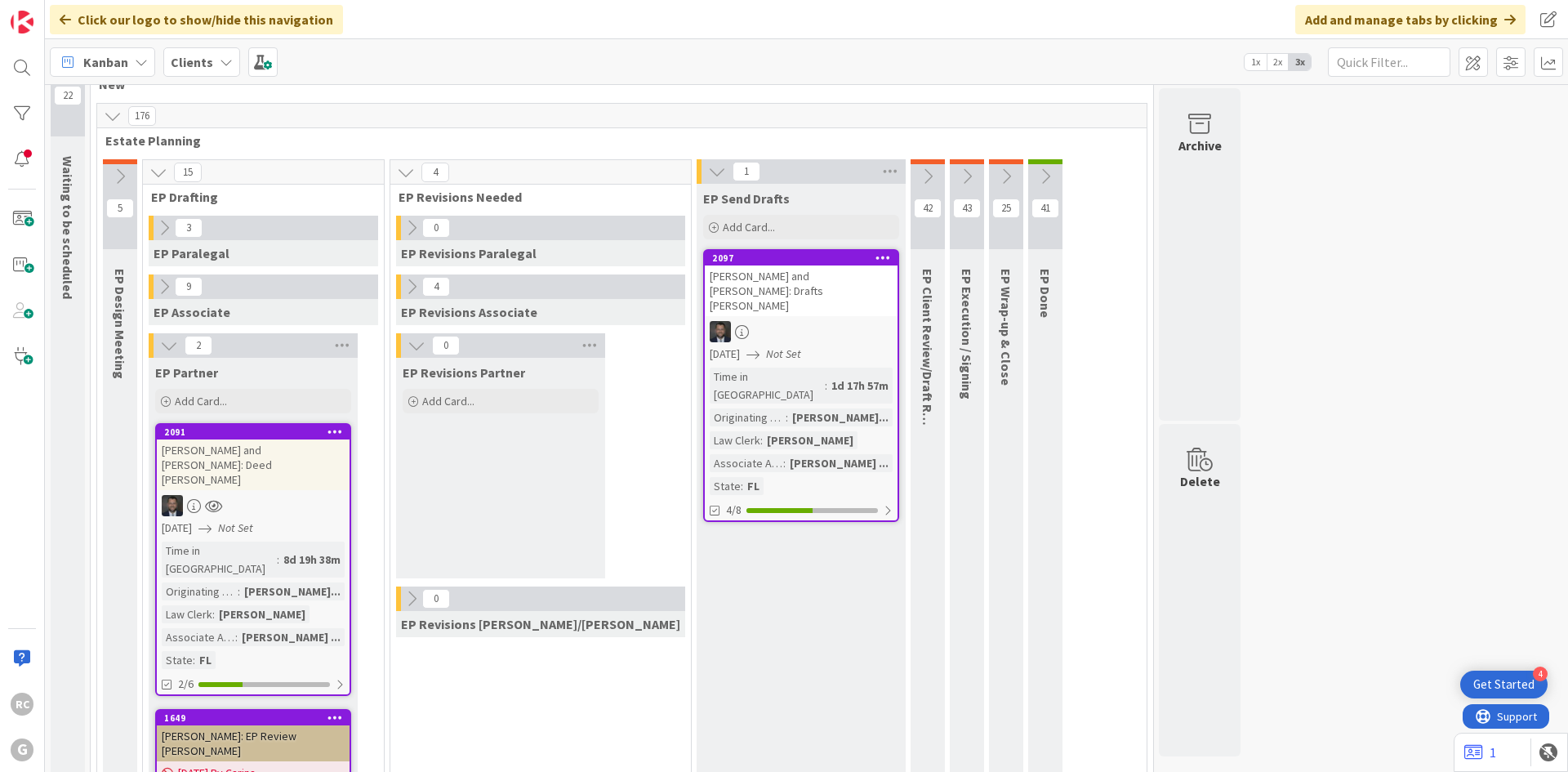
click at [708, 168] on icon at bounding box center [717, 171] width 18 height 18
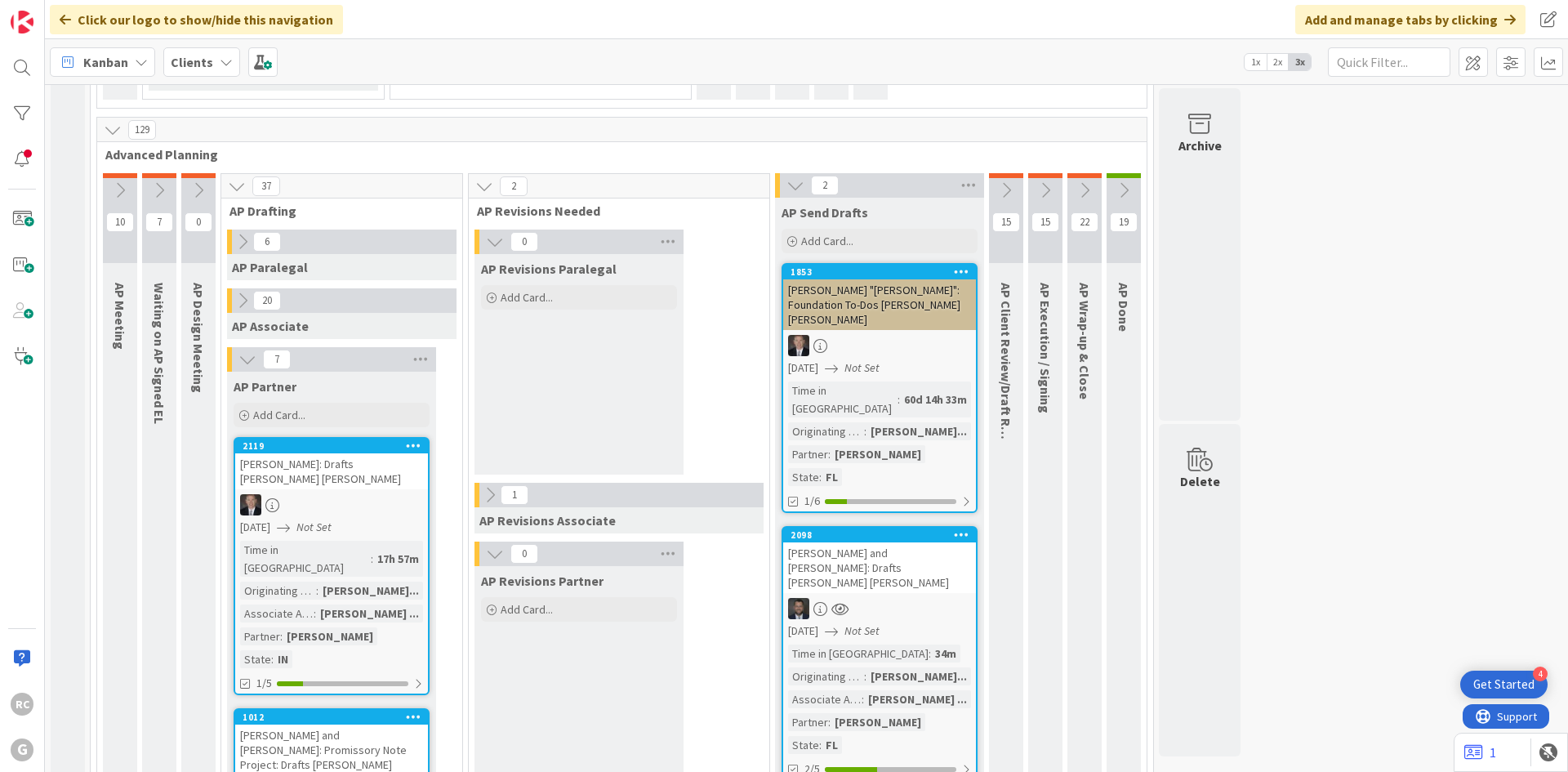
scroll to position [1022, 0]
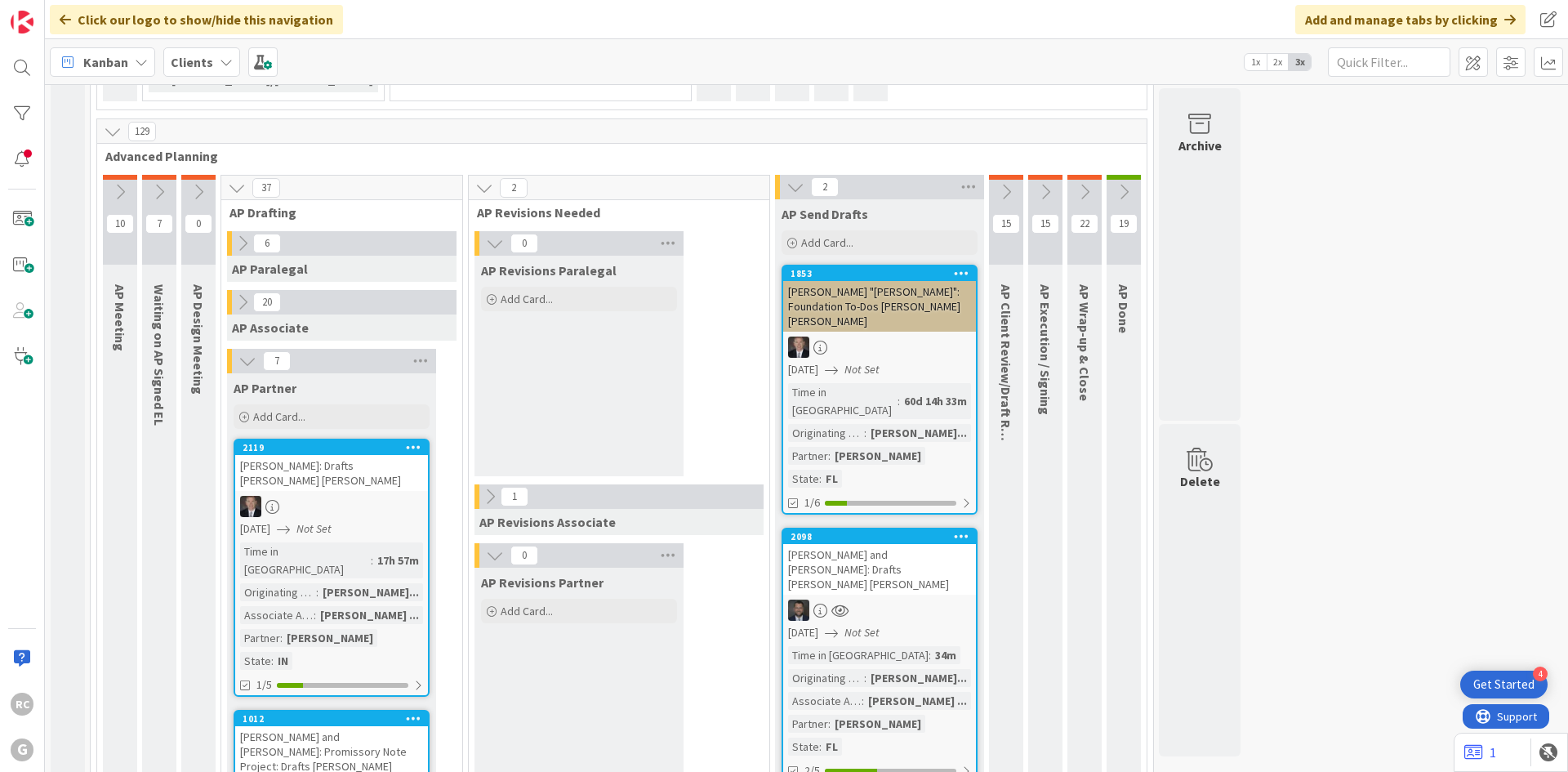
click at [787, 178] on icon at bounding box center [796, 187] width 18 height 18
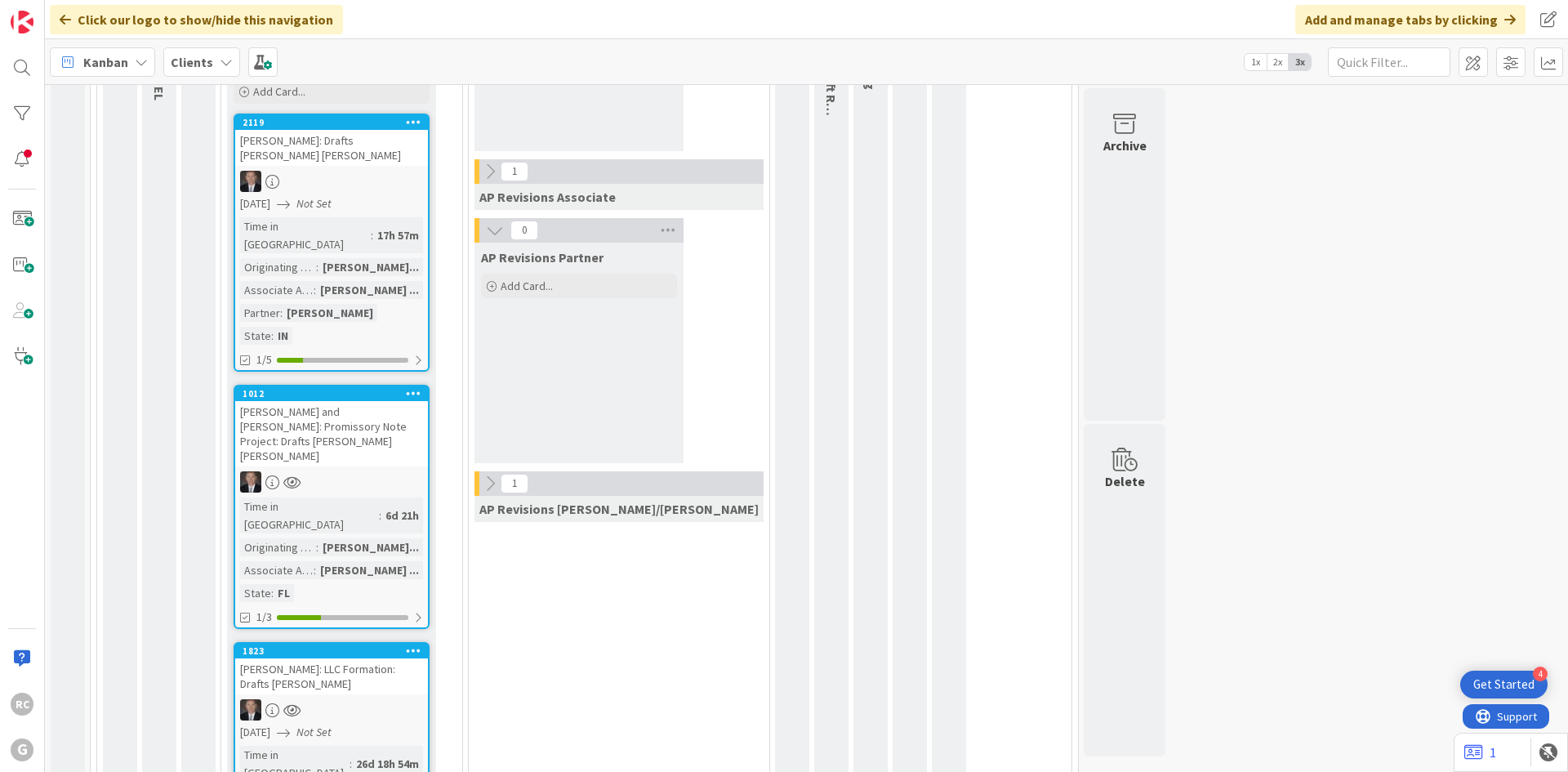
scroll to position [1267, 0]
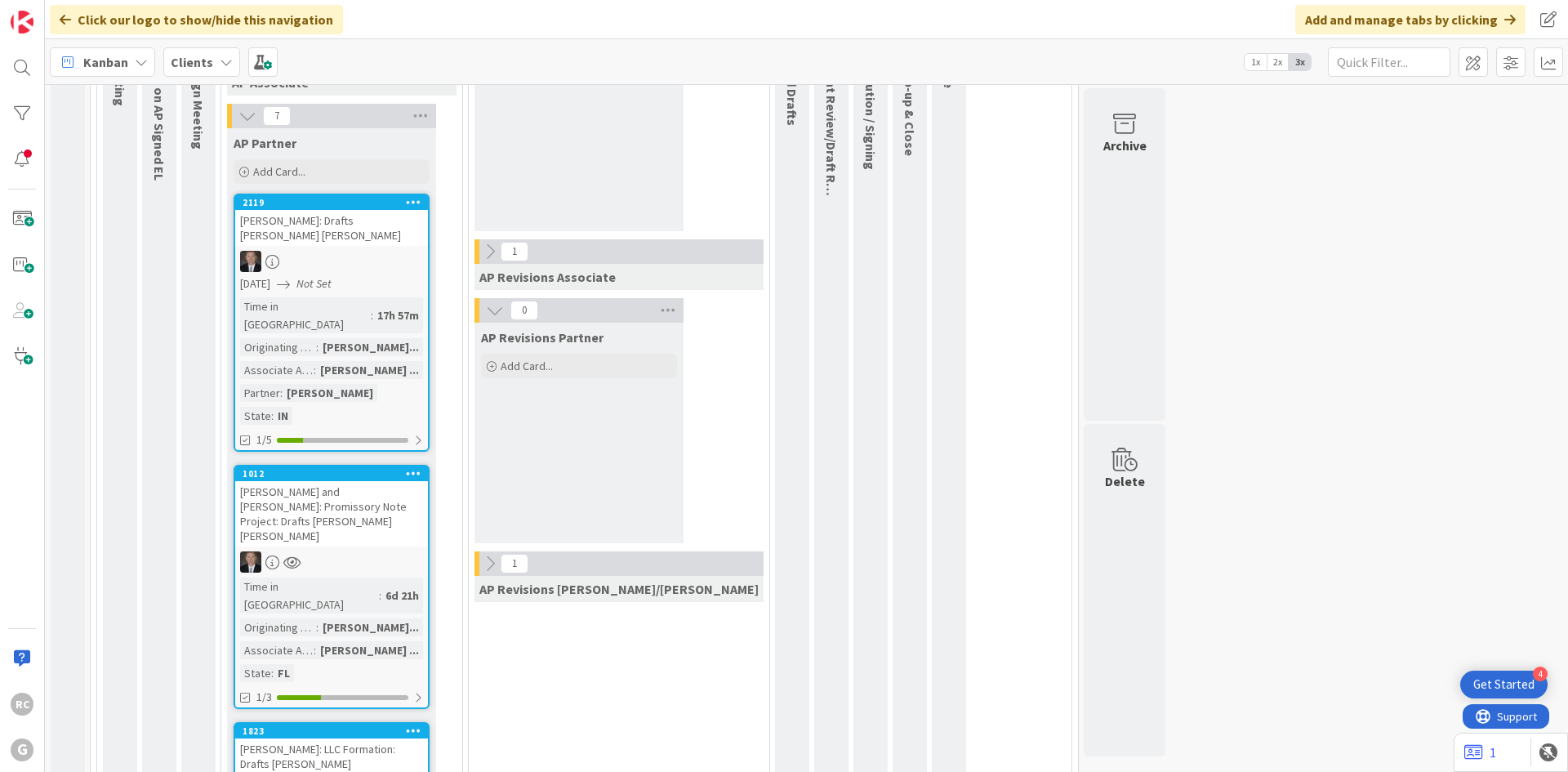
click at [299, 210] on div "[PERSON_NAME]: Drafts [PERSON_NAME] [PERSON_NAME]" at bounding box center [332, 228] width 193 height 36
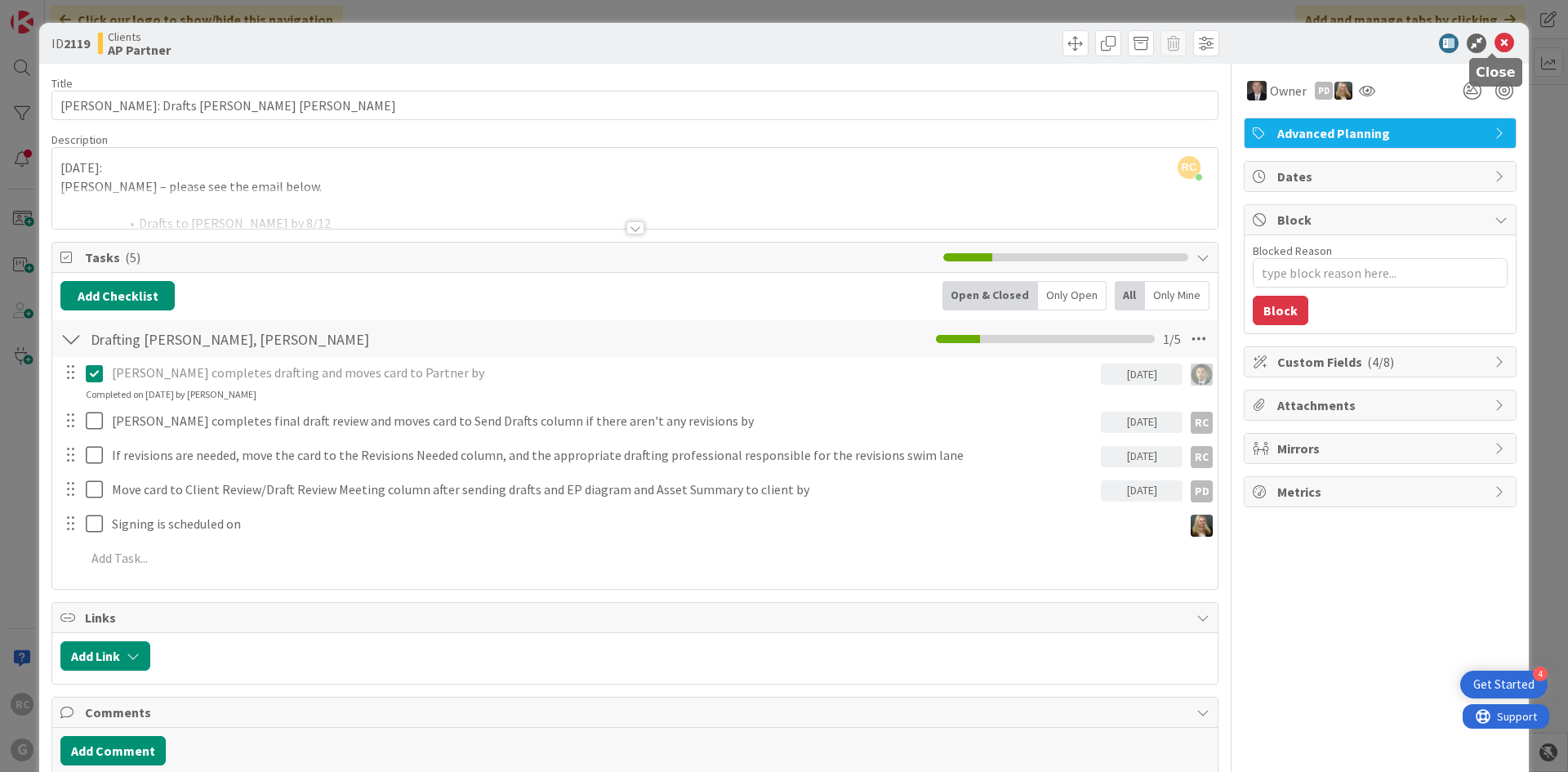
click at [1495, 39] on icon at bounding box center [1505, 44] width 20 height 20
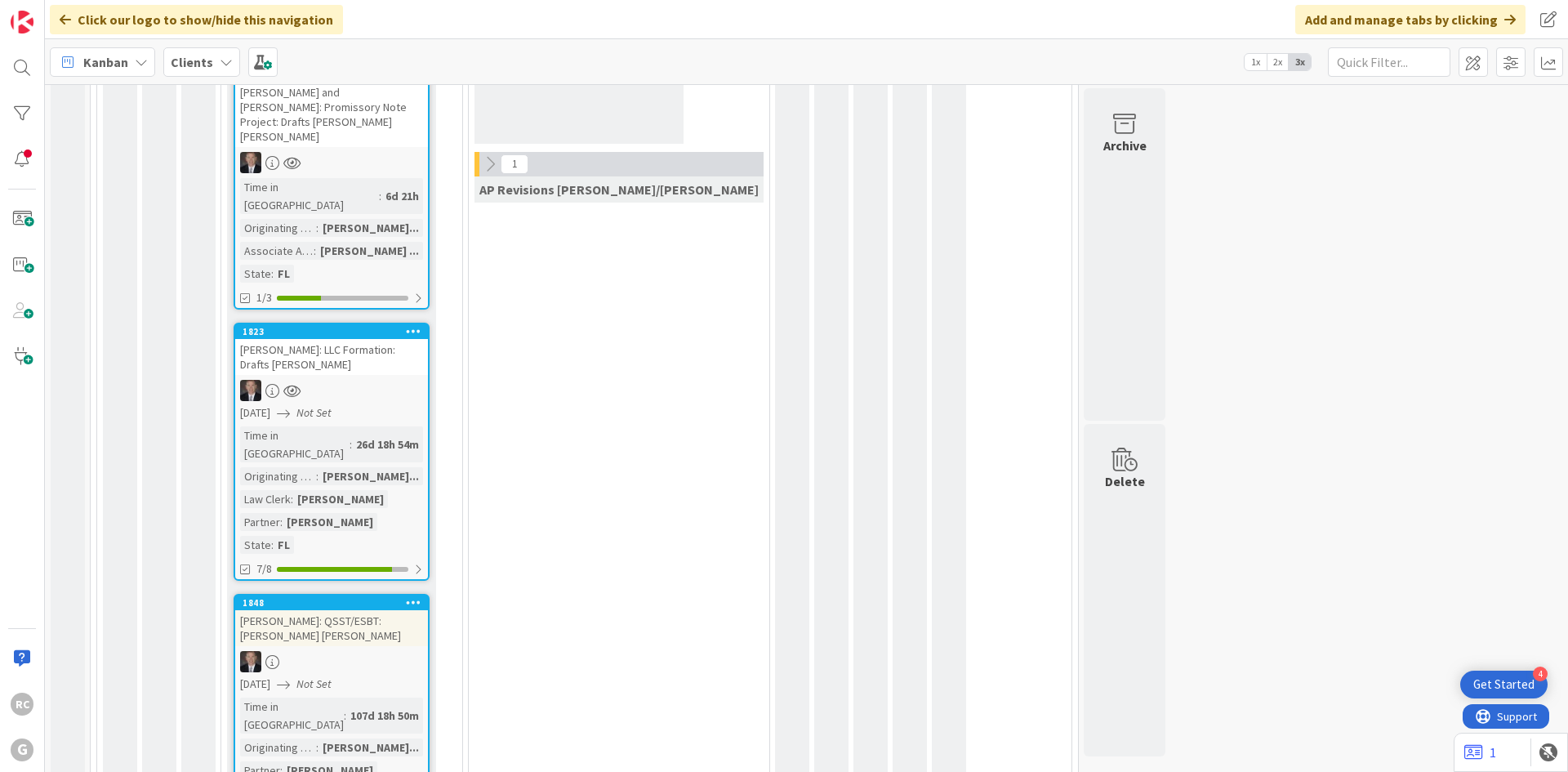
scroll to position [1675, 0]
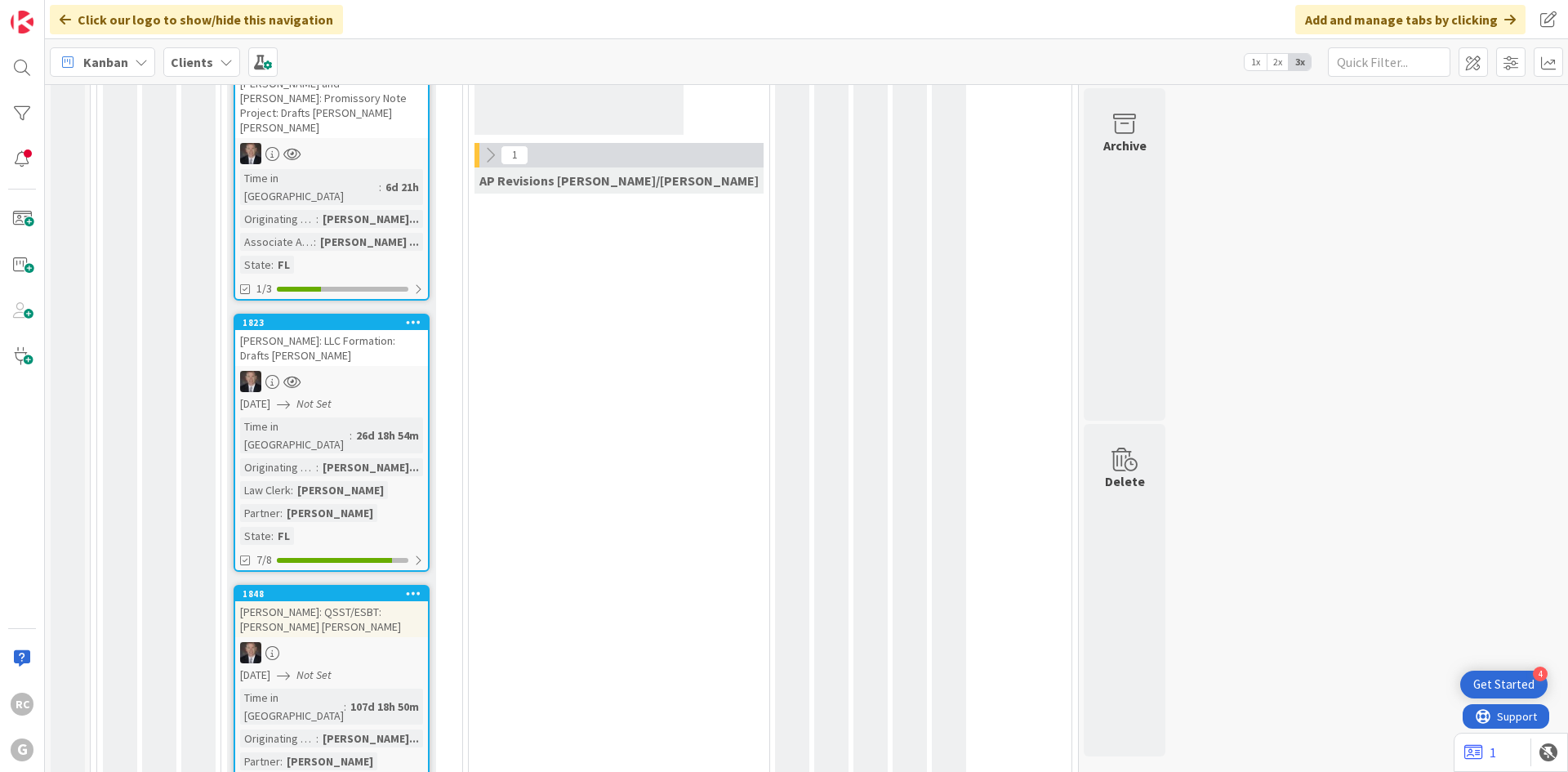
click at [343, 602] on div "[PERSON_NAME]: QSST/ESBT: [PERSON_NAME] [PERSON_NAME]" at bounding box center [332, 620] width 193 height 36
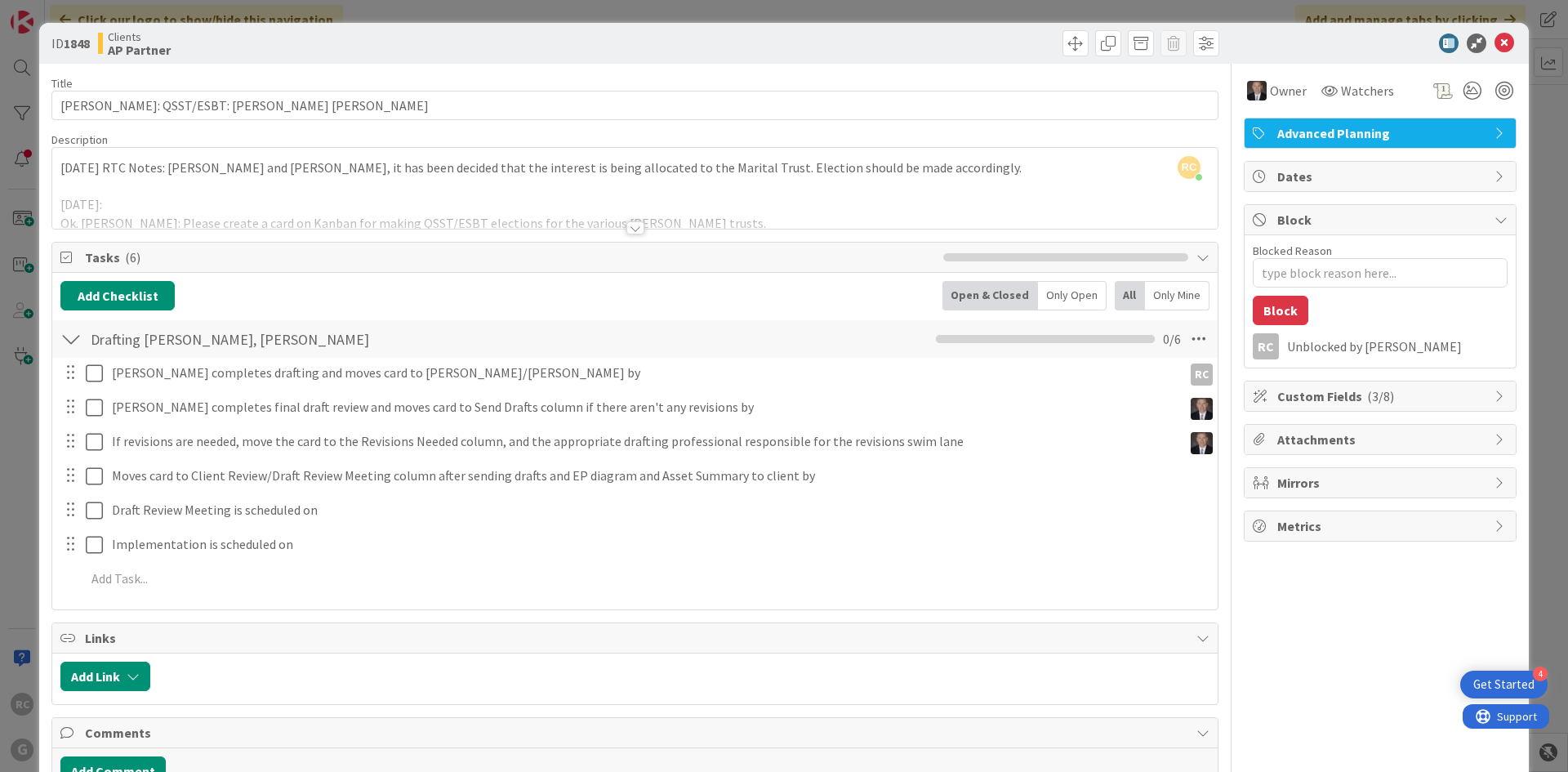
type textarea "x"
